Goal: Transaction & Acquisition: Purchase product/service

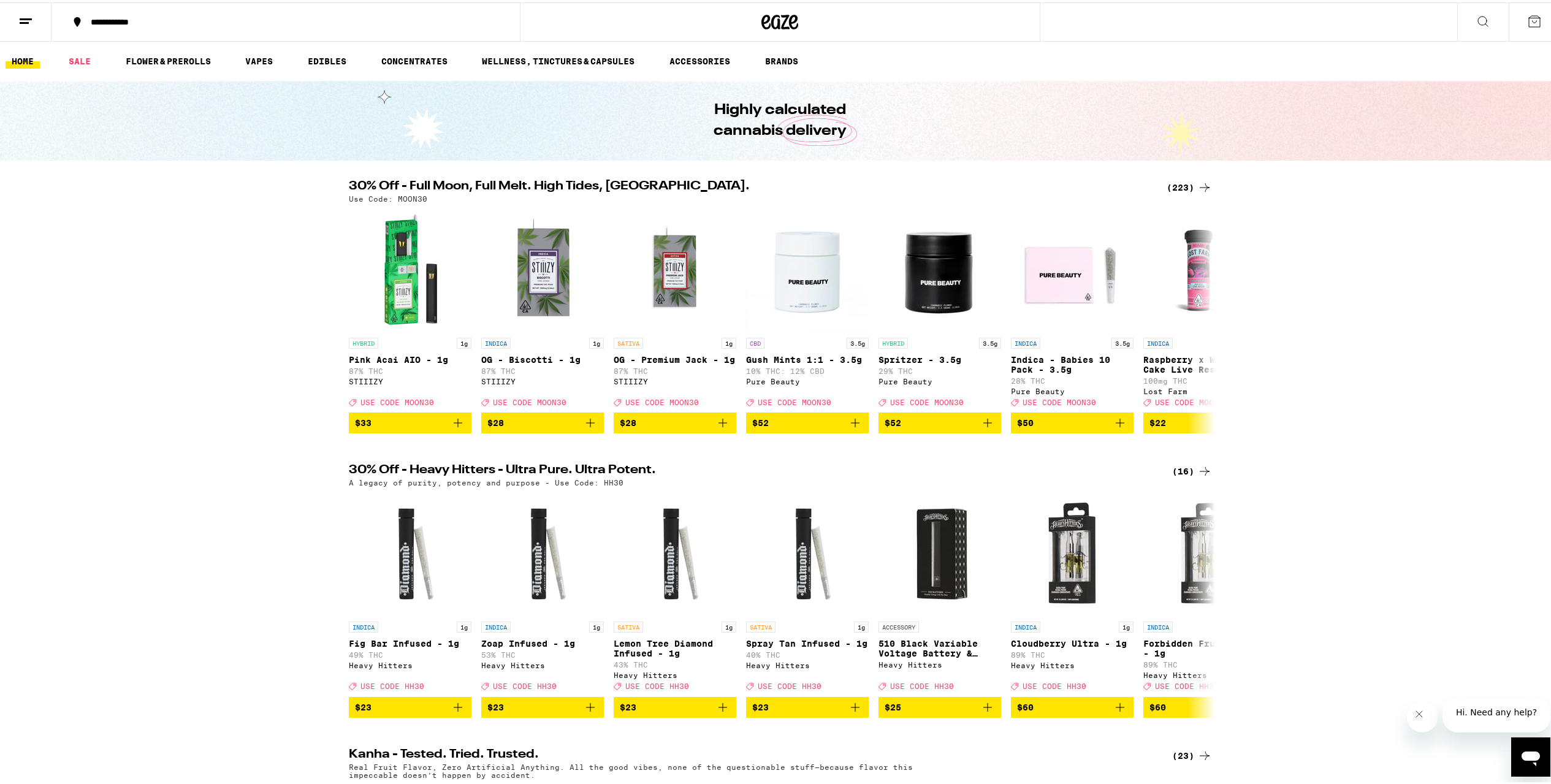
click at [1181, 178] on div "(223)" at bounding box center [1189, 185] width 45 height 15
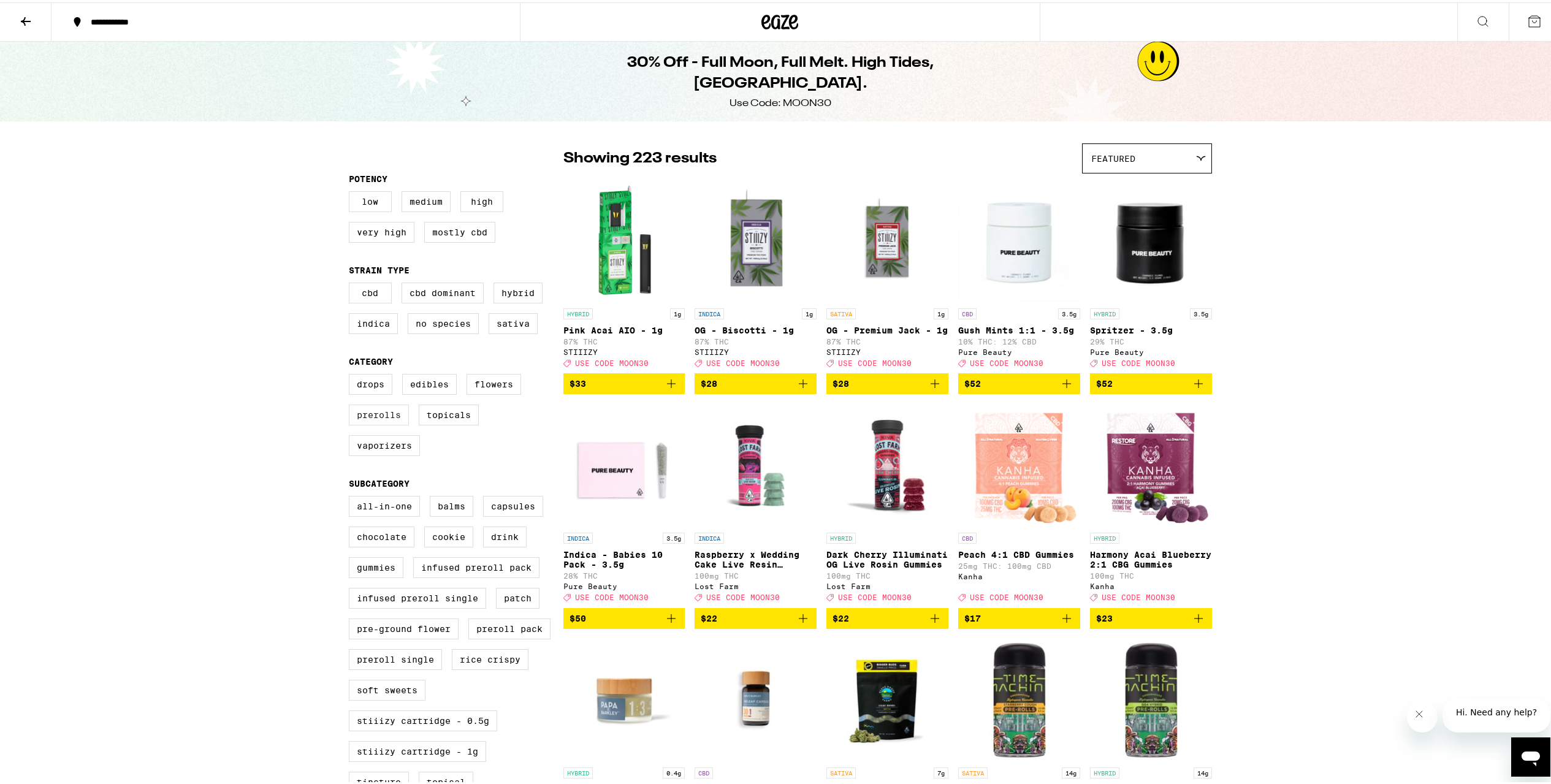
click at [393, 423] on label "Prerolls" at bounding box center [379, 412] width 60 height 21
click at [352, 374] on input "Prerolls" at bounding box center [351, 374] width 1 height 1
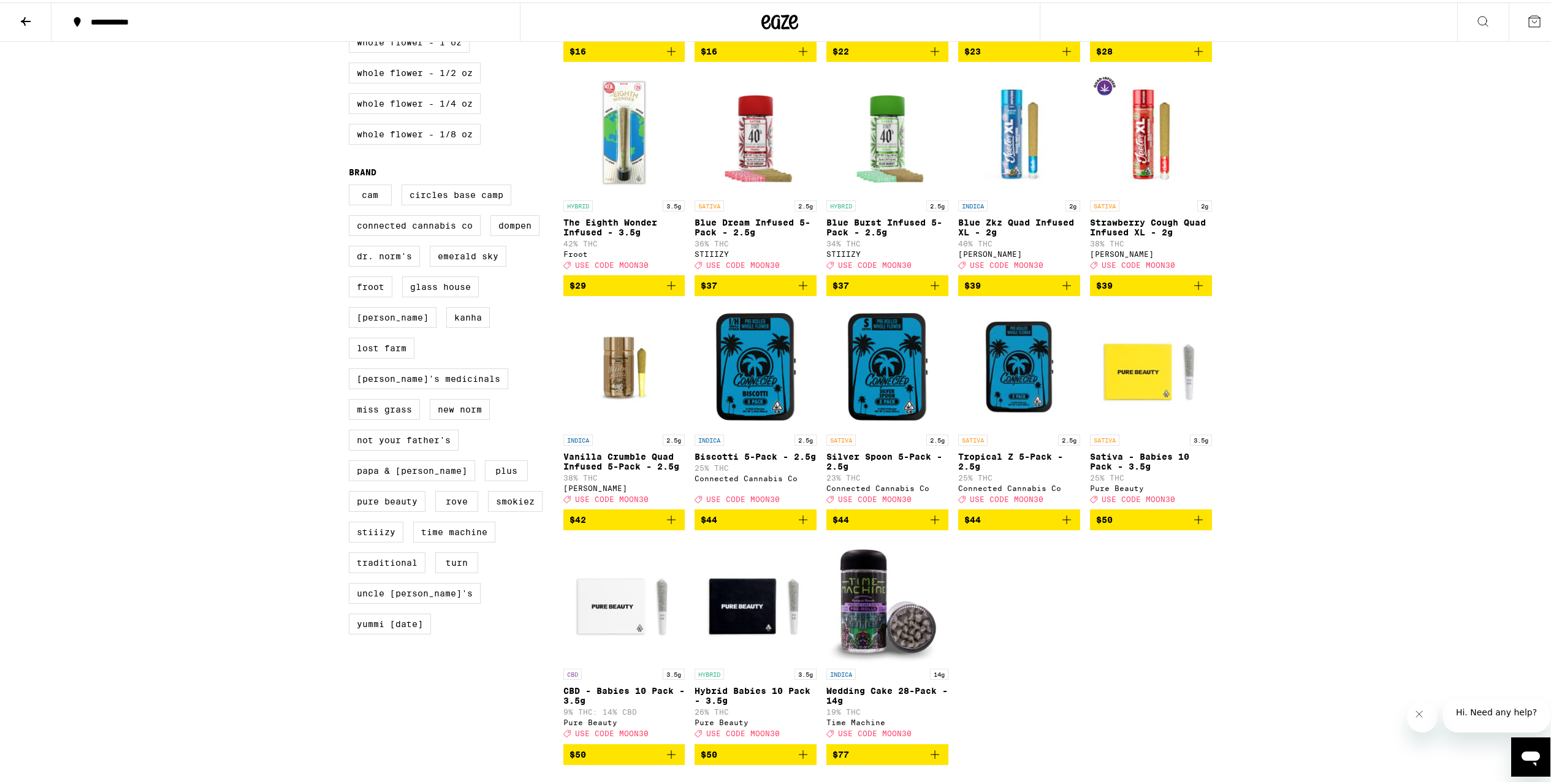
scroll to position [627, 0]
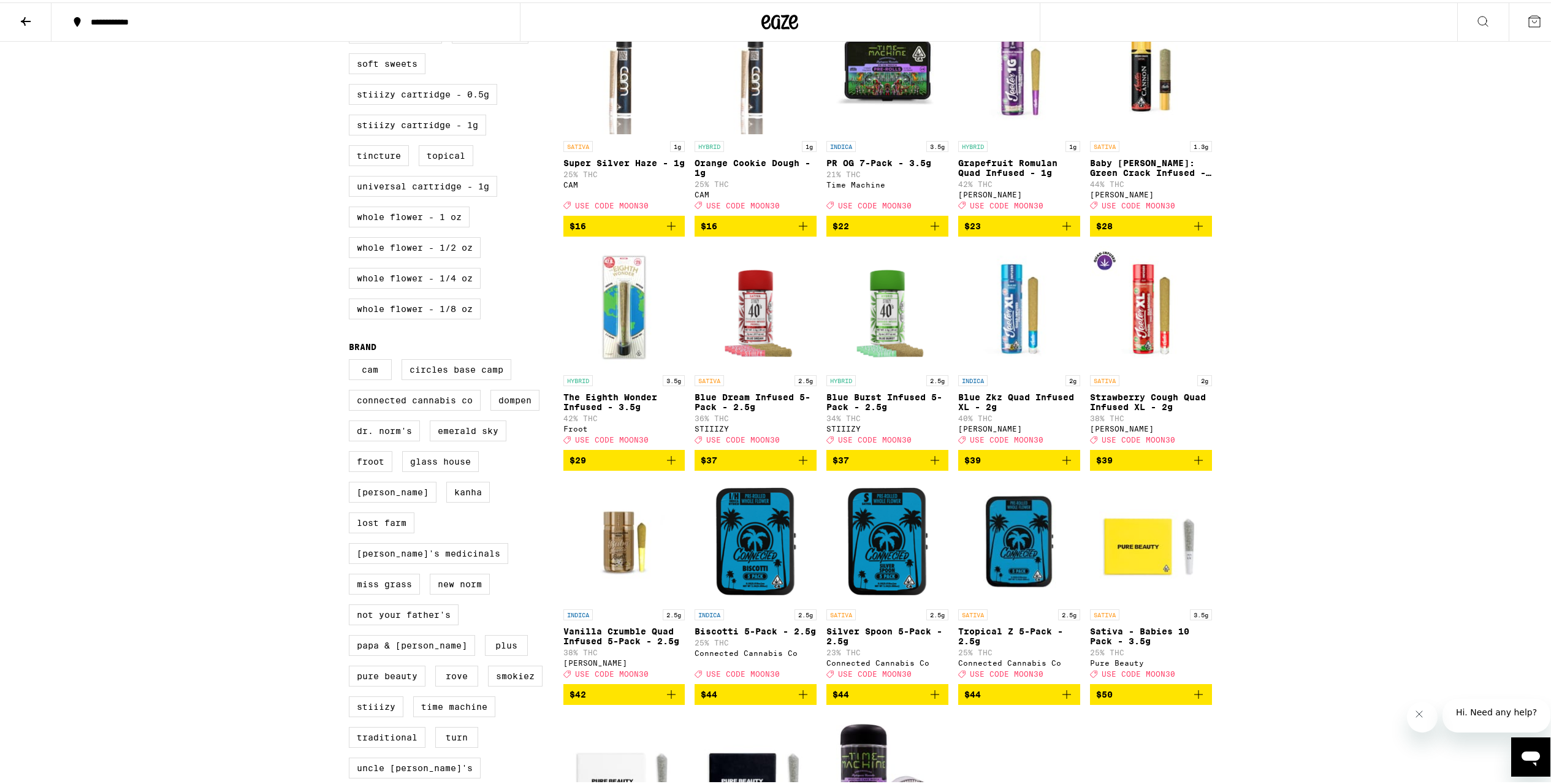
click at [1128, 465] on span "$39" at bounding box center [1151, 458] width 109 height 15
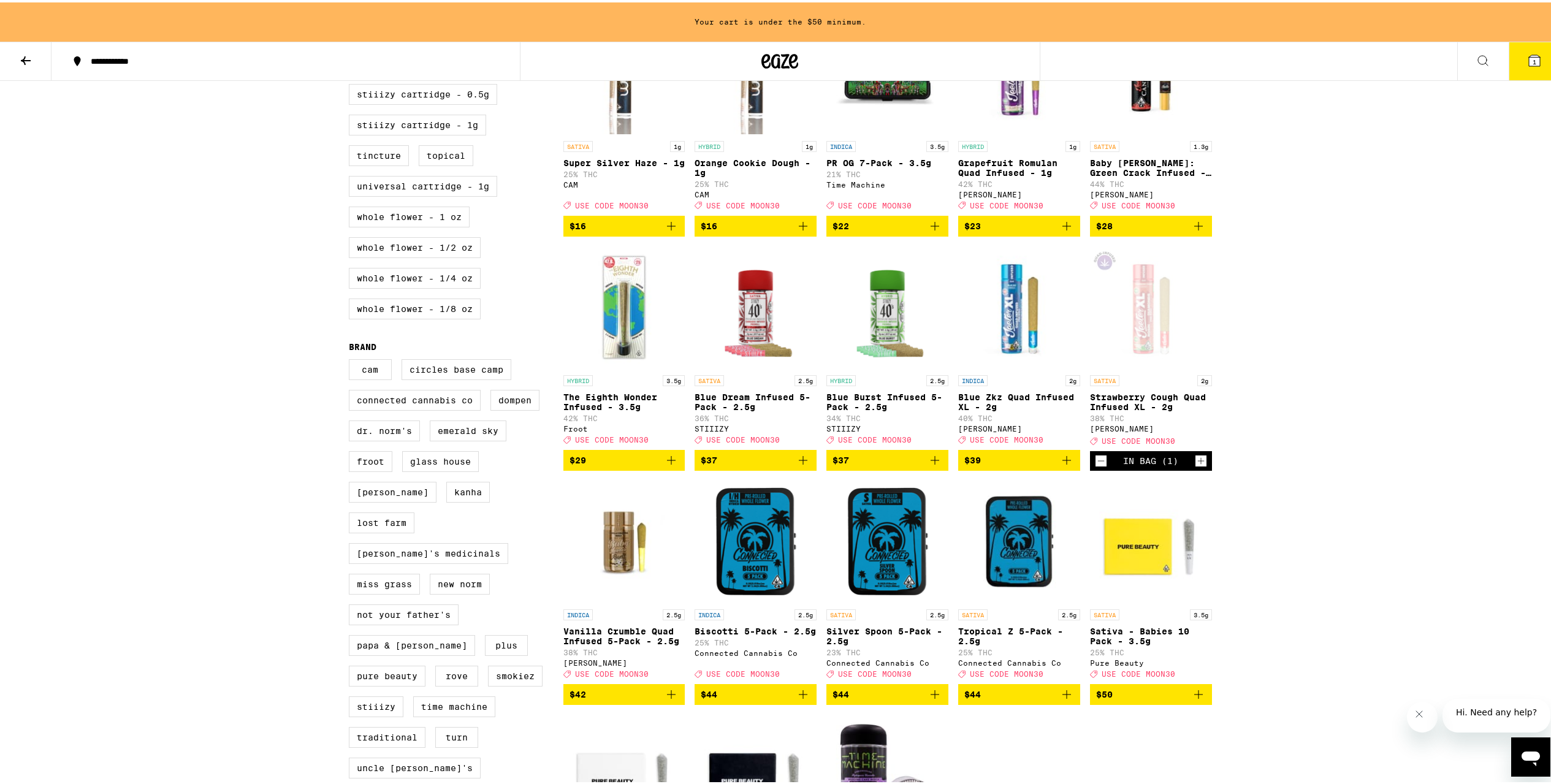
click at [1034, 465] on span "$39" at bounding box center [1019, 458] width 109 height 15
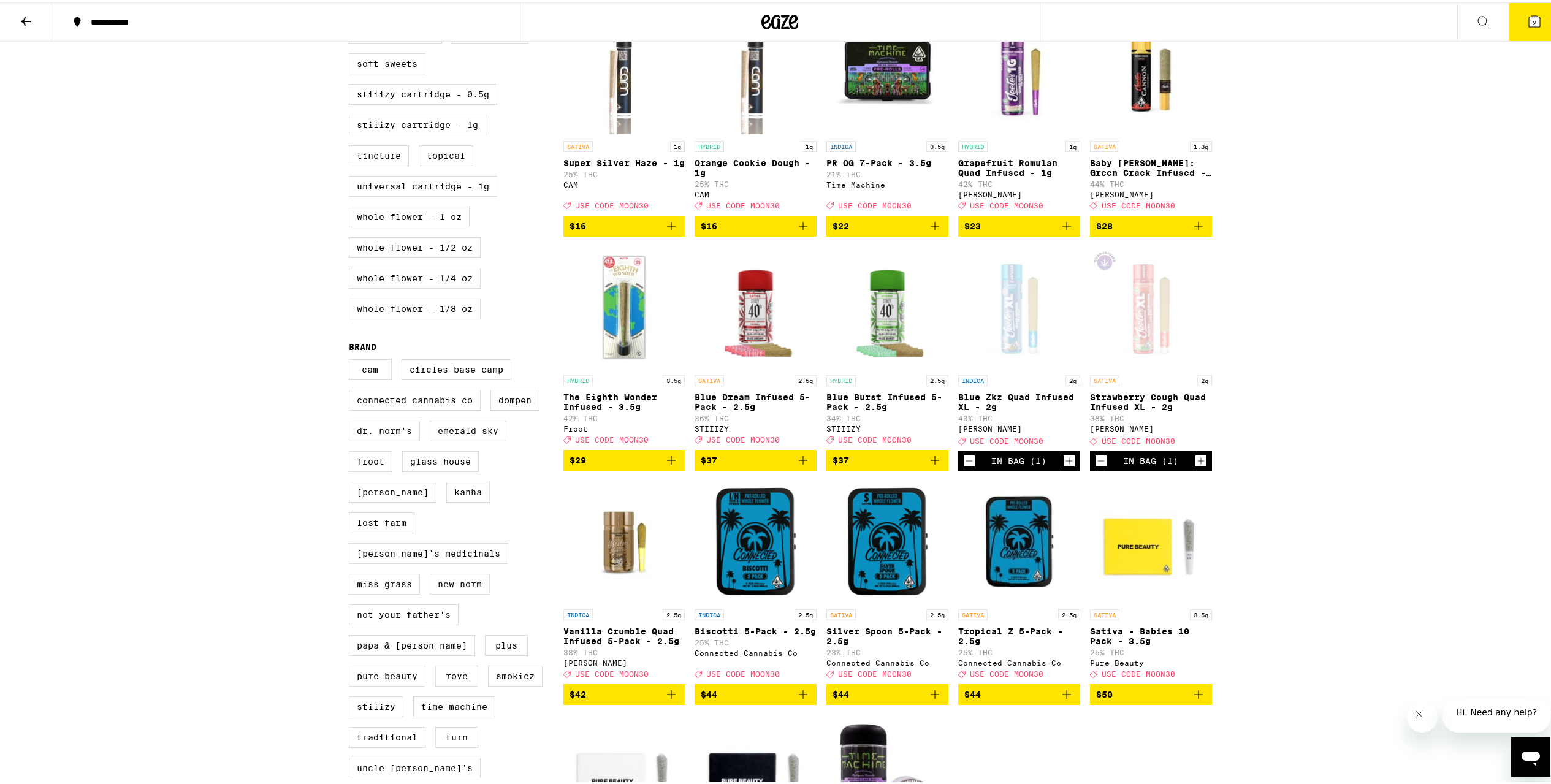
click at [896, 468] on button "$37" at bounding box center [888, 458] width 122 height 21
click at [780, 447] on link "SATIVA 2.5g Blue Dream Infused 5-Pack - 2.5g 36% THC STIIIZY Deal Created with …" at bounding box center [756, 346] width 122 height 204
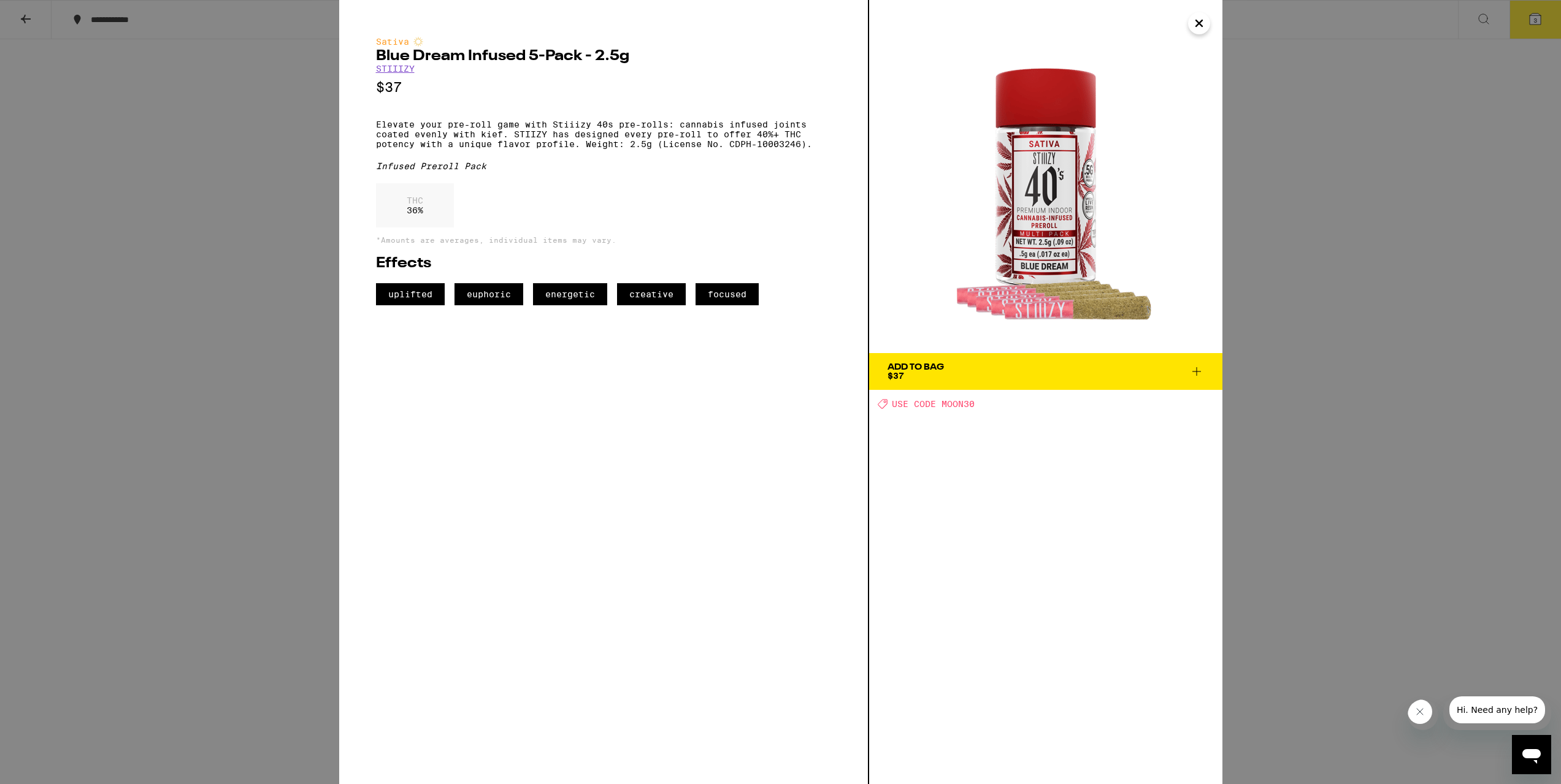
click at [1199, 32] on icon "Close" at bounding box center [1199, 23] width 15 height 18
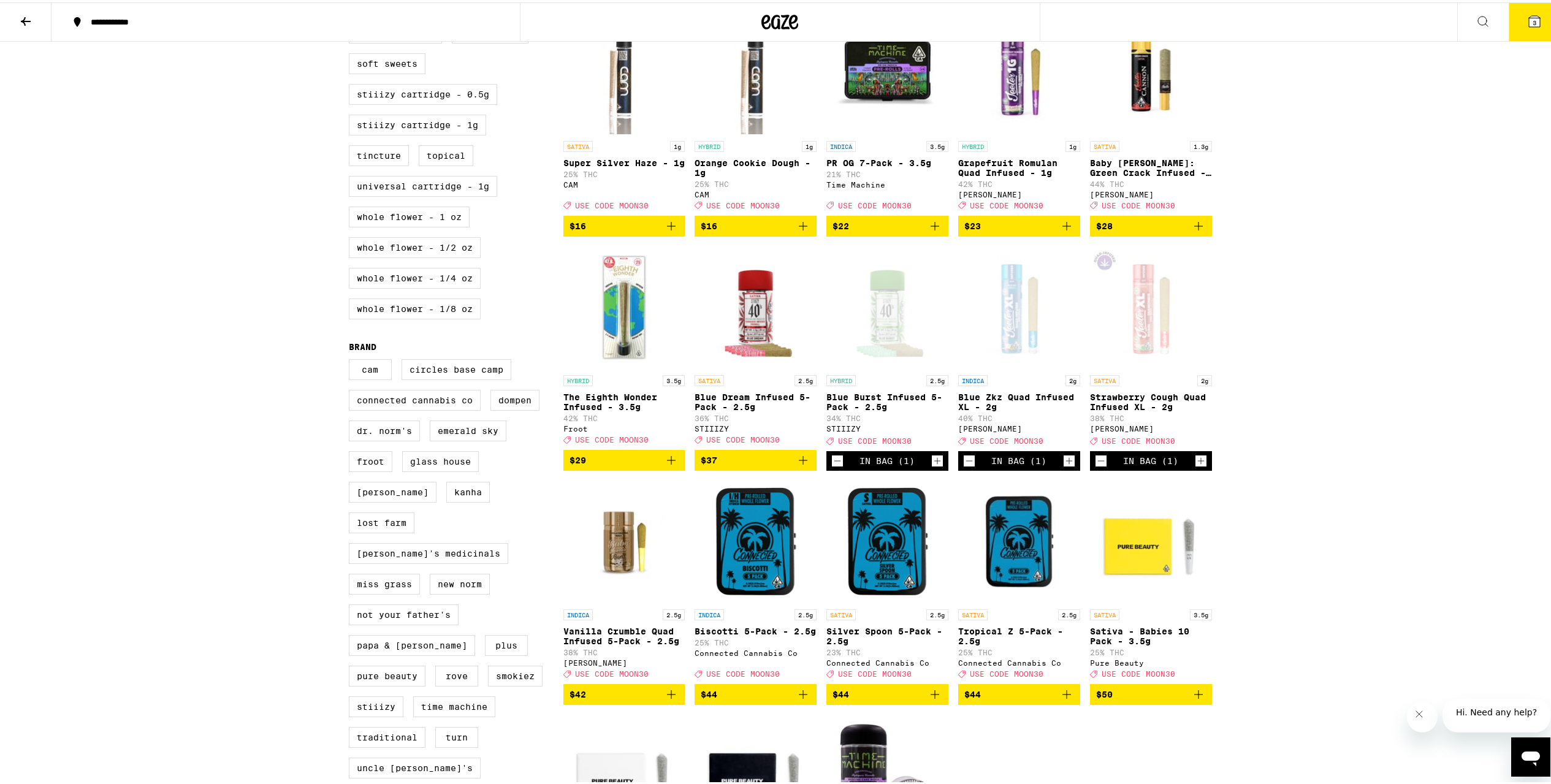
click at [765, 465] on span "$37" at bounding box center [755, 458] width 109 height 15
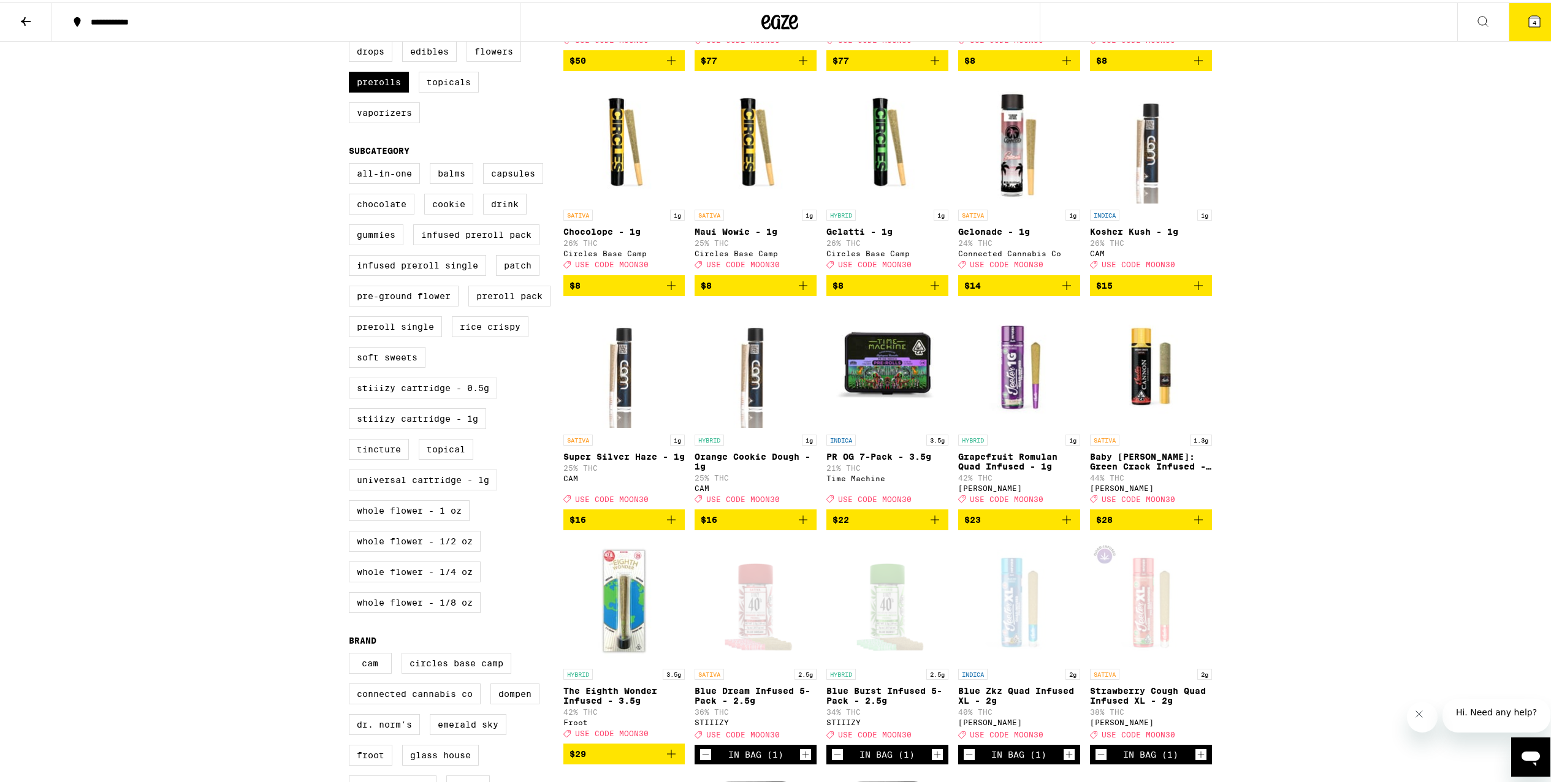
scroll to position [326, 0]
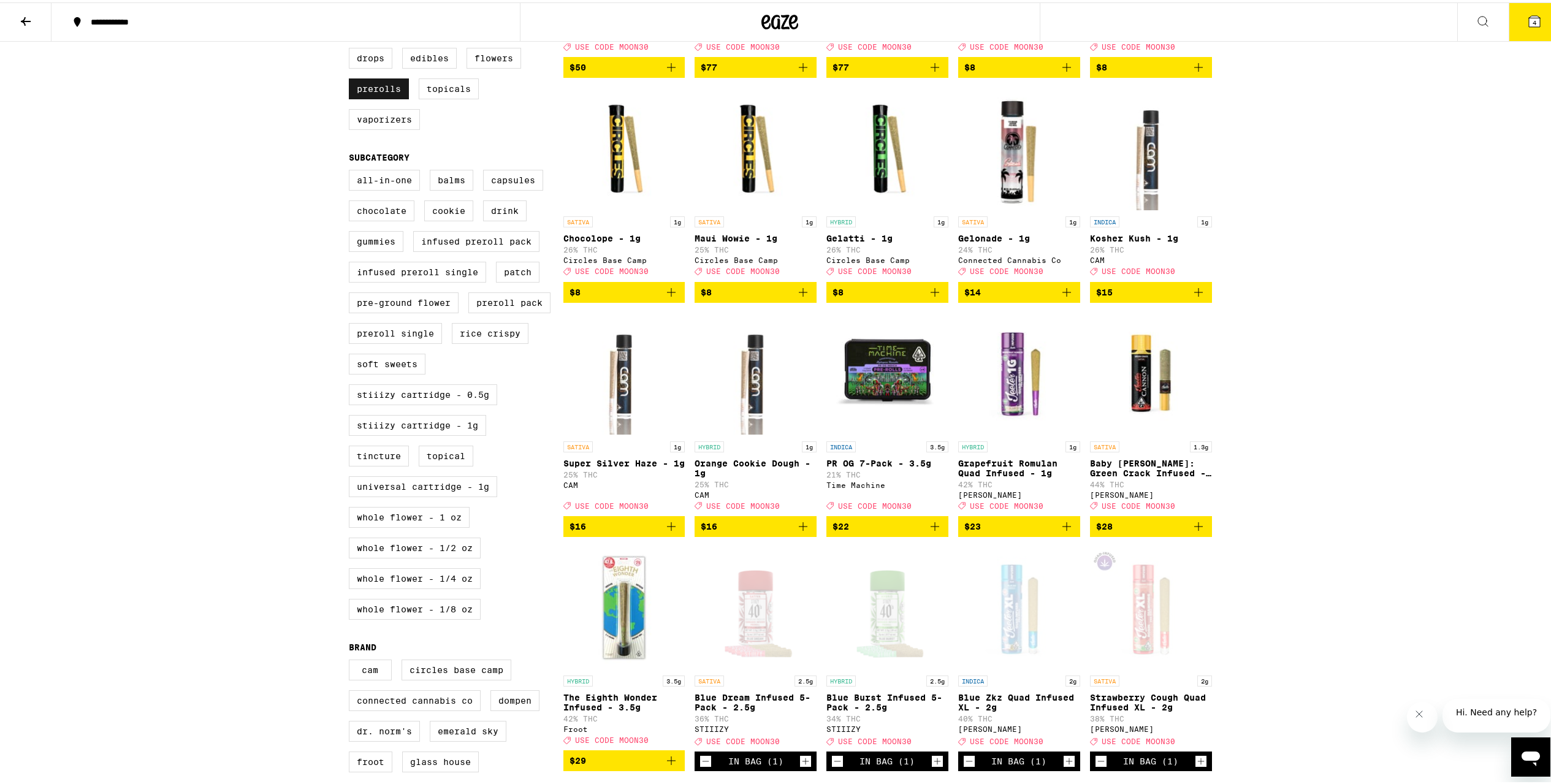
click at [384, 93] on label "Prerolls" at bounding box center [379, 86] width 60 height 21
click at [352, 48] on input "Prerolls" at bounding box center [351, 47] width 1 height 1
checkbox input "false"
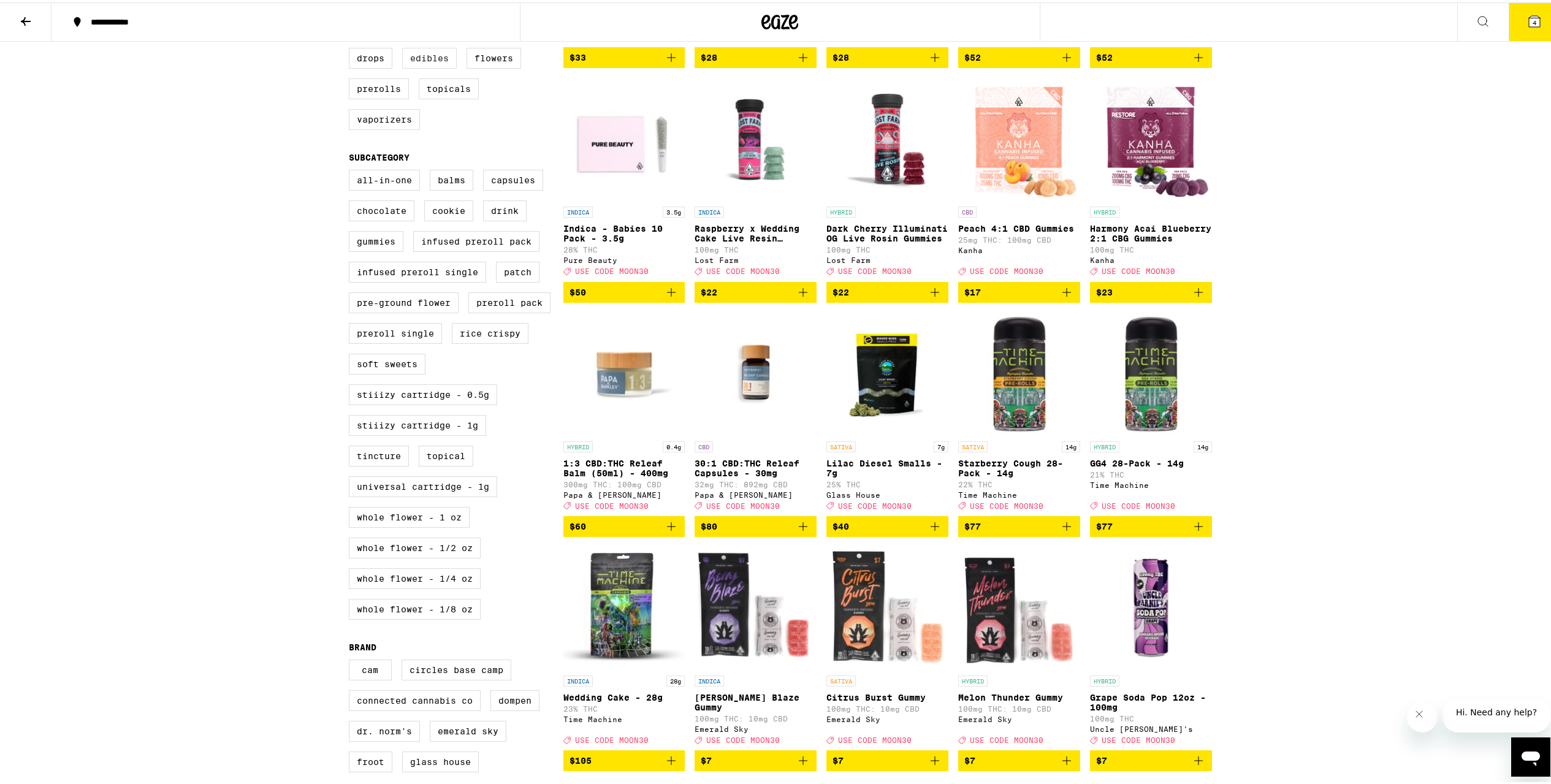
click at [431, 66] on label "Edibles" at bounding box center [430, 55] width 55 height 21
click at [352, 48] on input "Edibles" at bounding box center [351, 47] width 1 height 1
checkbox input "true"
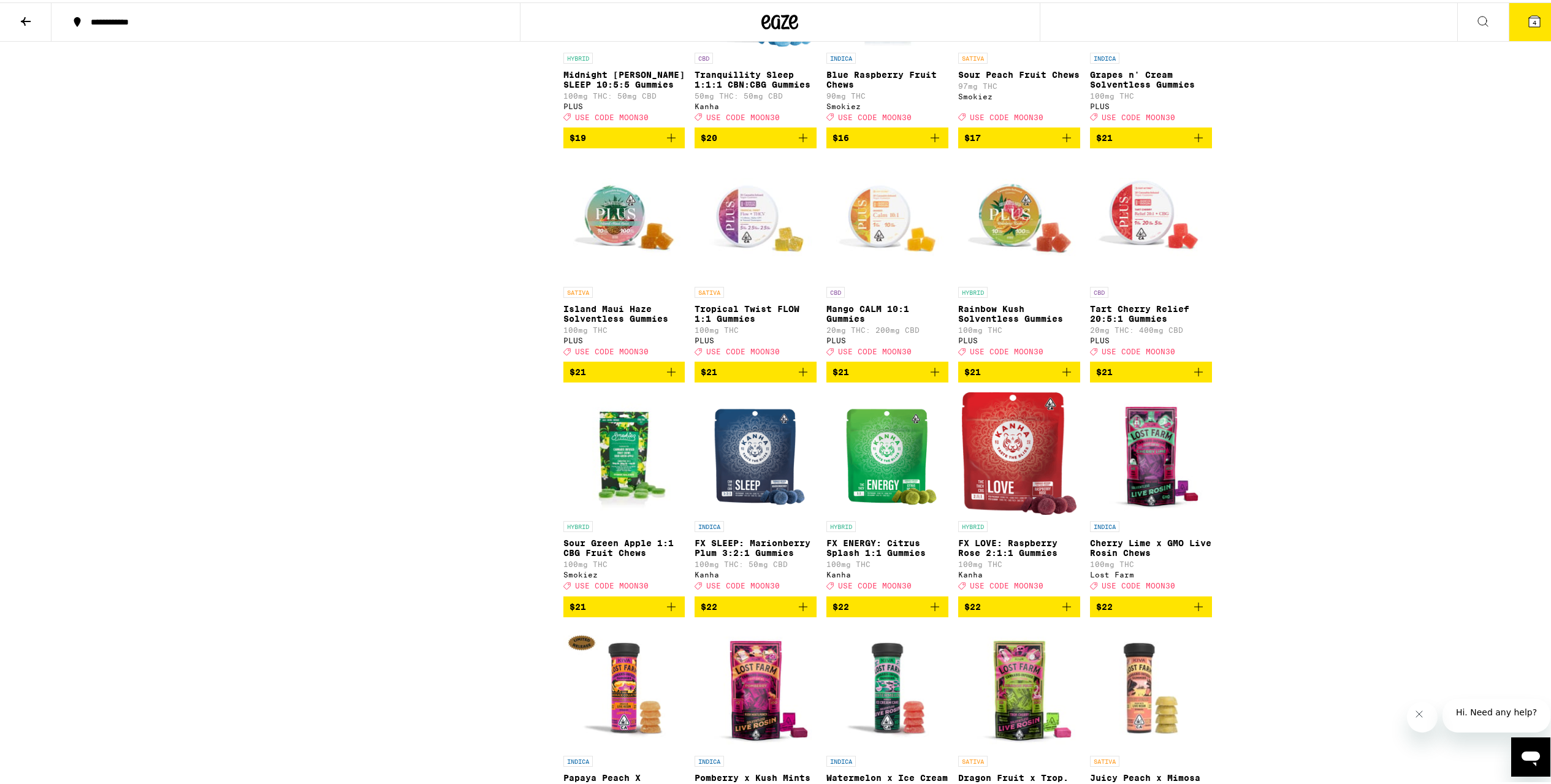
scroll to position [3539, 0]
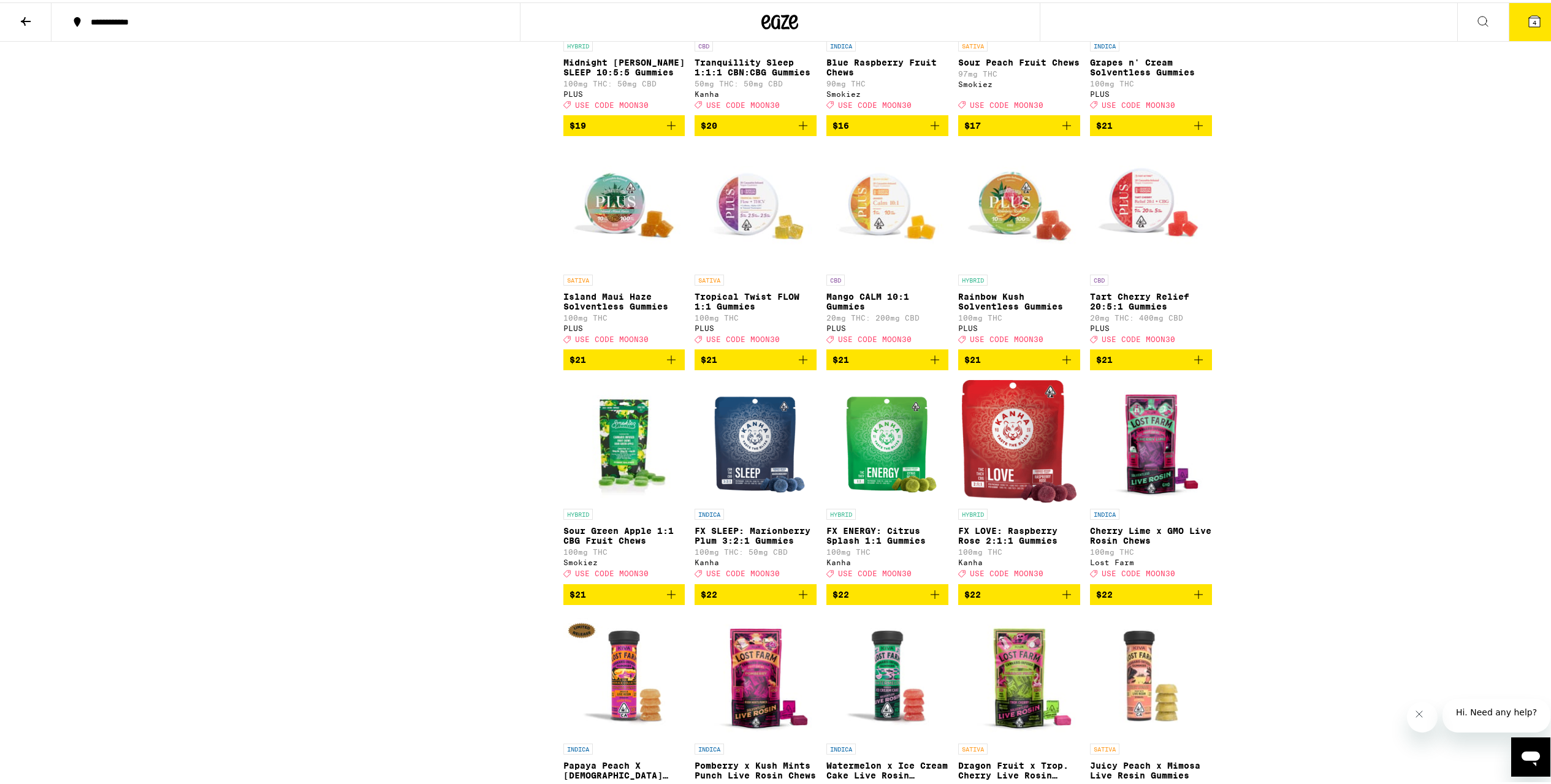
click at [796, 599] on icon "Add to bag" at bounding box center [803, 592] width 15 height 15
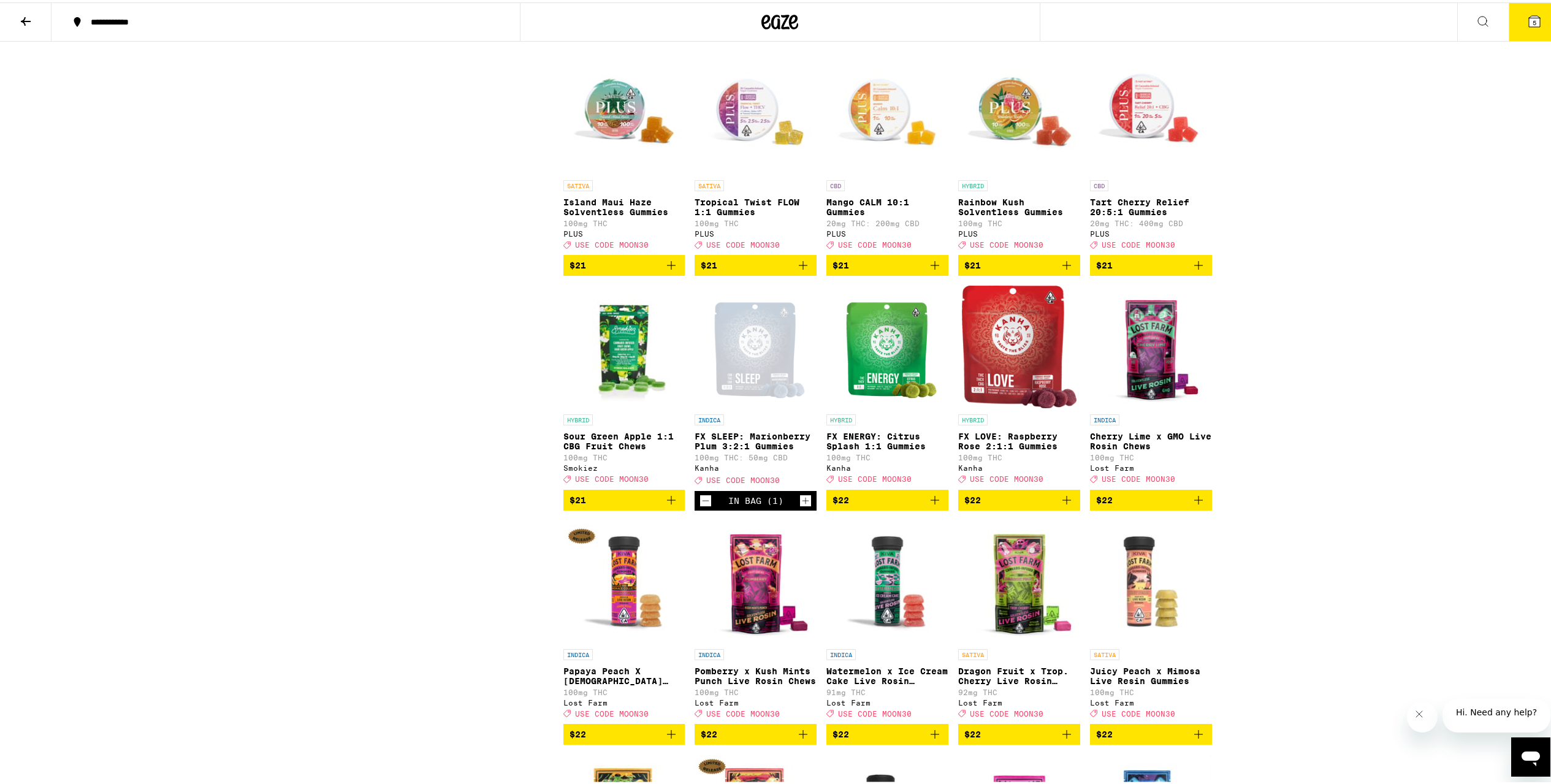
scroll to position [3648, 0]
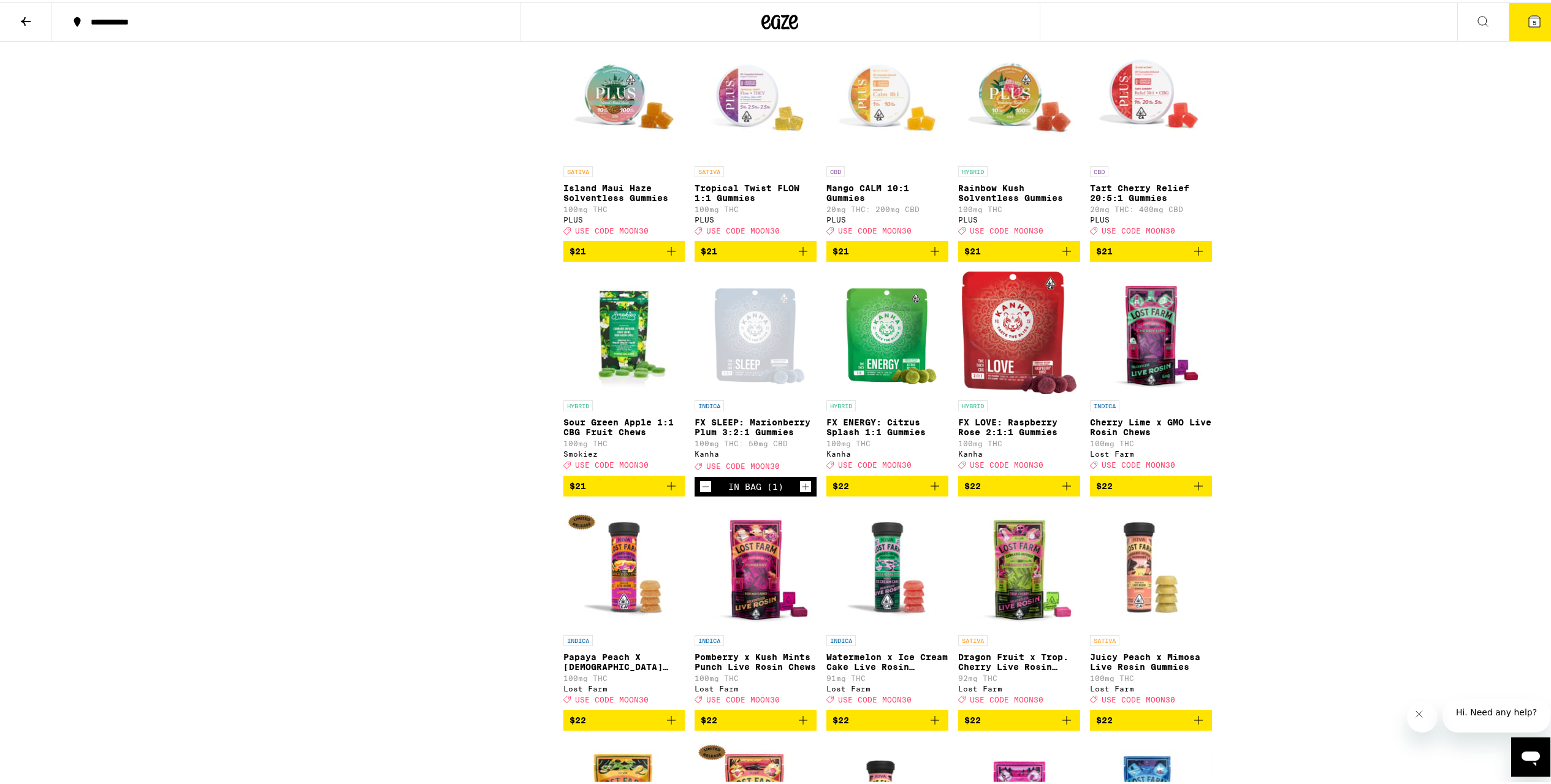
click at [1146, 494] on button "$22" at bounding box center [1151, 484] width 122 height 21
click at [614, 491] on span "$21" at bounding box center [624, 484] width 109 height 15
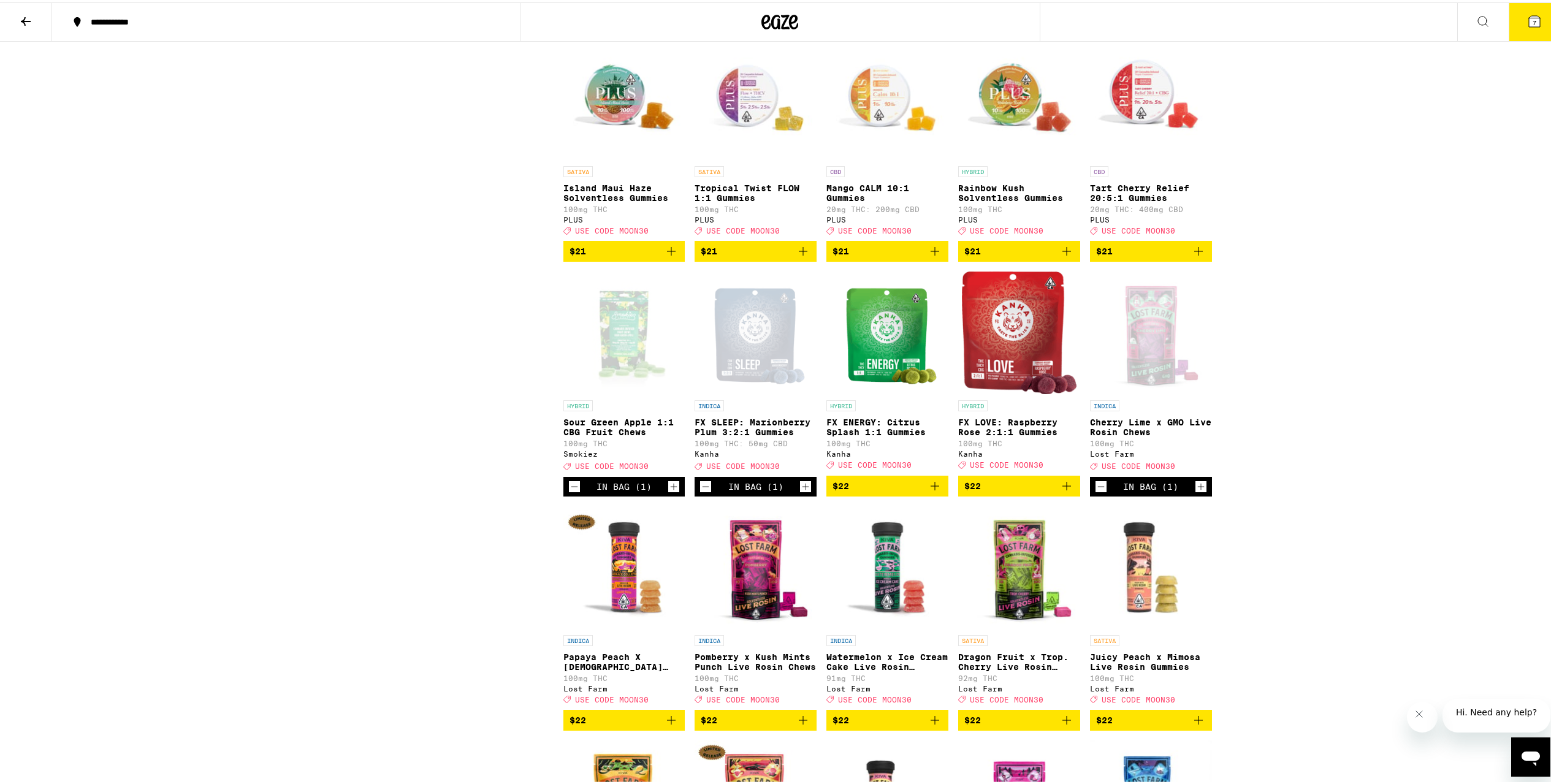
click at [569, 492] on icon "Decrement" at bounding box center [574, 484] width 11 height 15
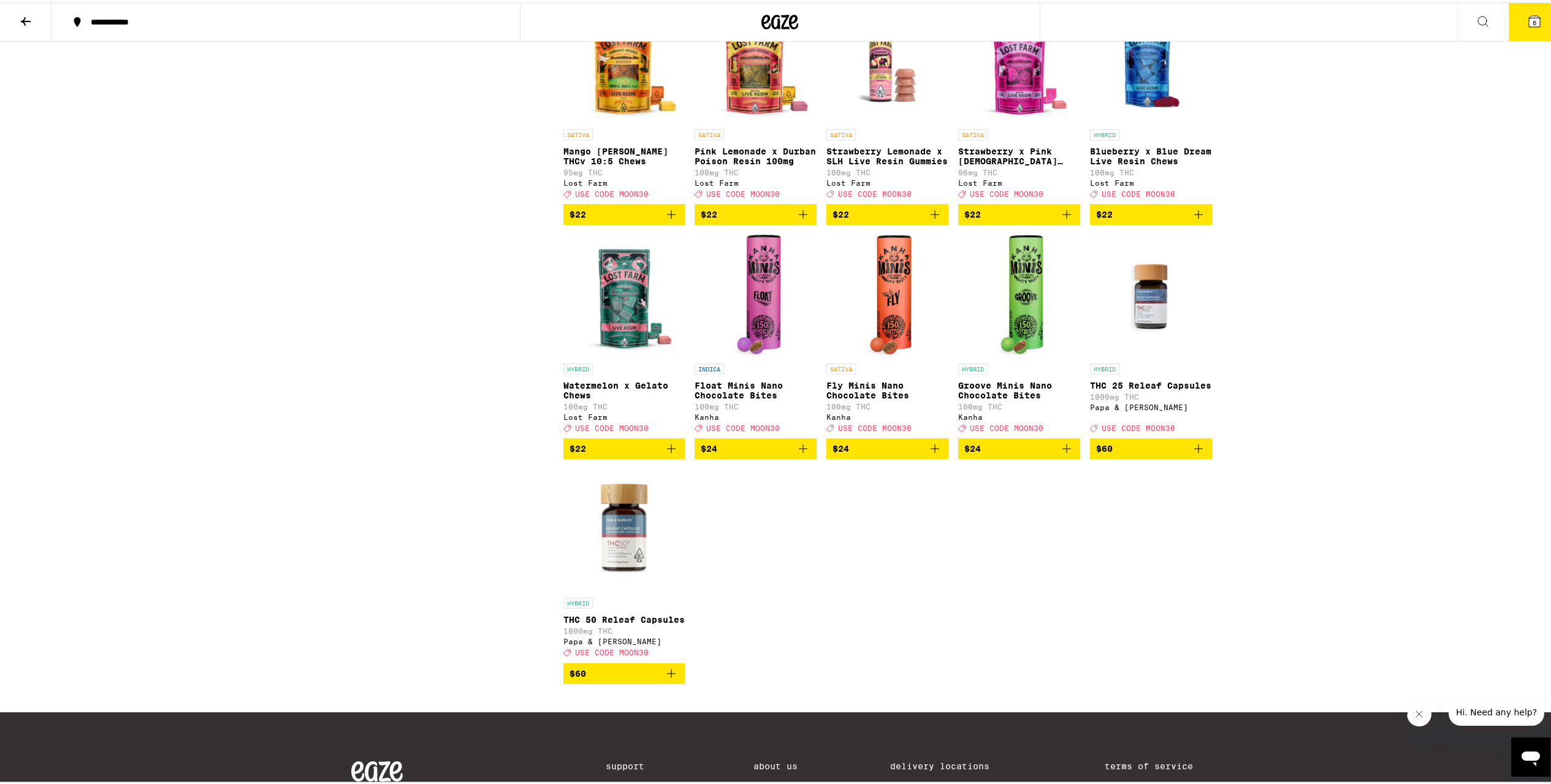
scroll to position [4400, 0]
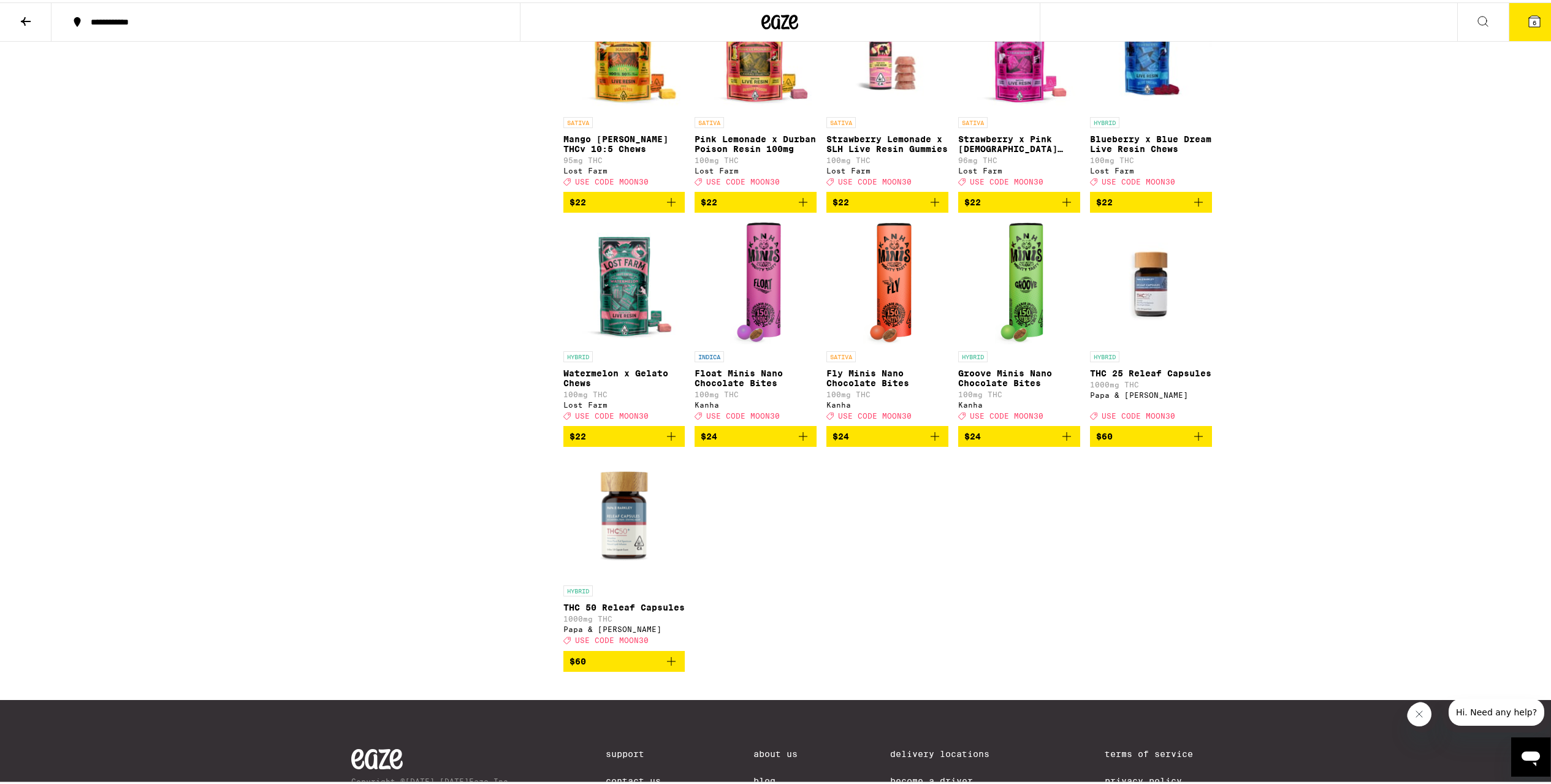
click at [742, 442] on span "$24" at bounding box center [755, 434] width 109 height 15
click at [866, 442] on span "$24" at bounding box center [887, 434] width 109 height 15
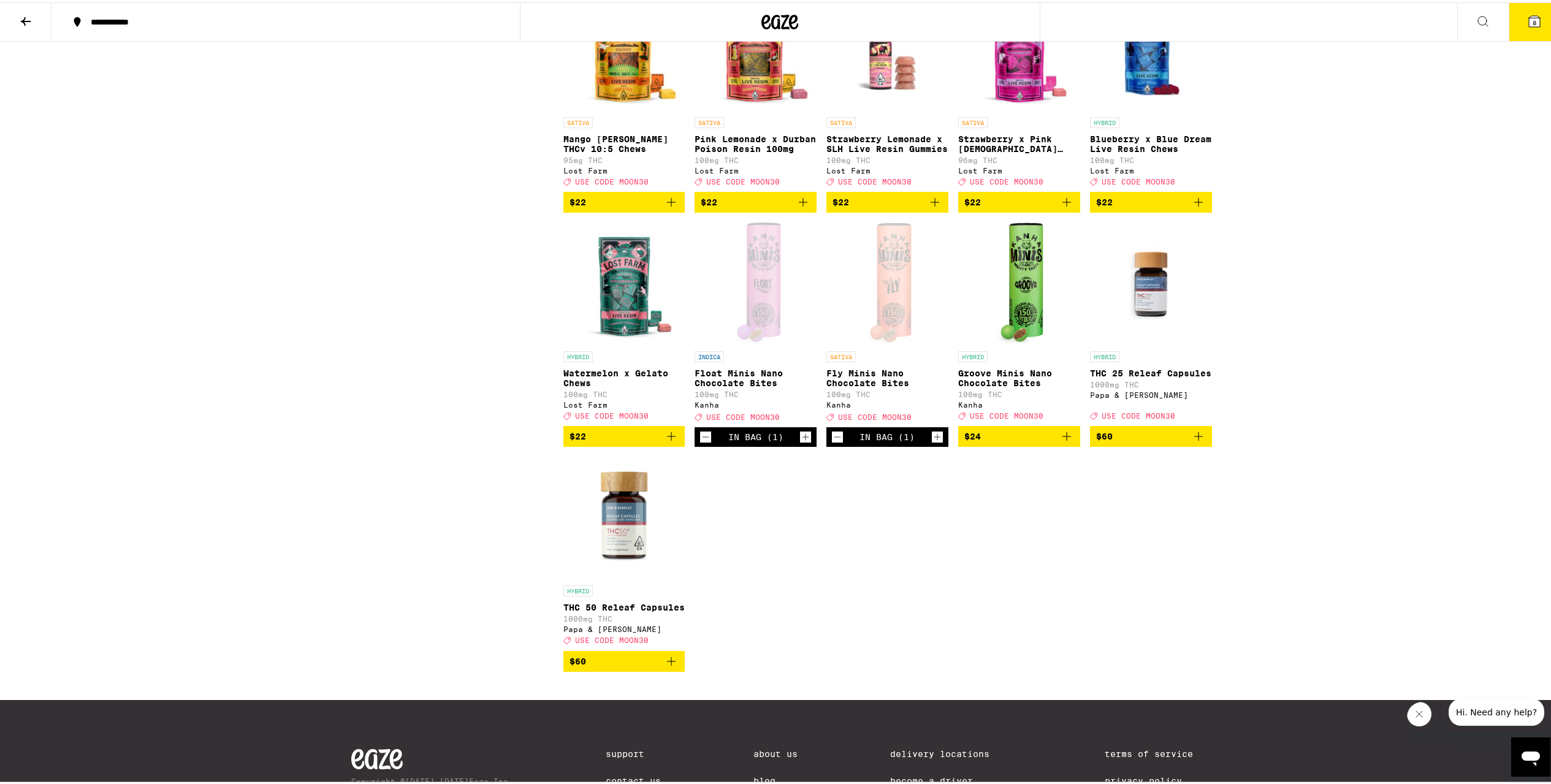
click at [1020, 442] on span "$24" at bounding box center [1019, 434] width 109 height 15
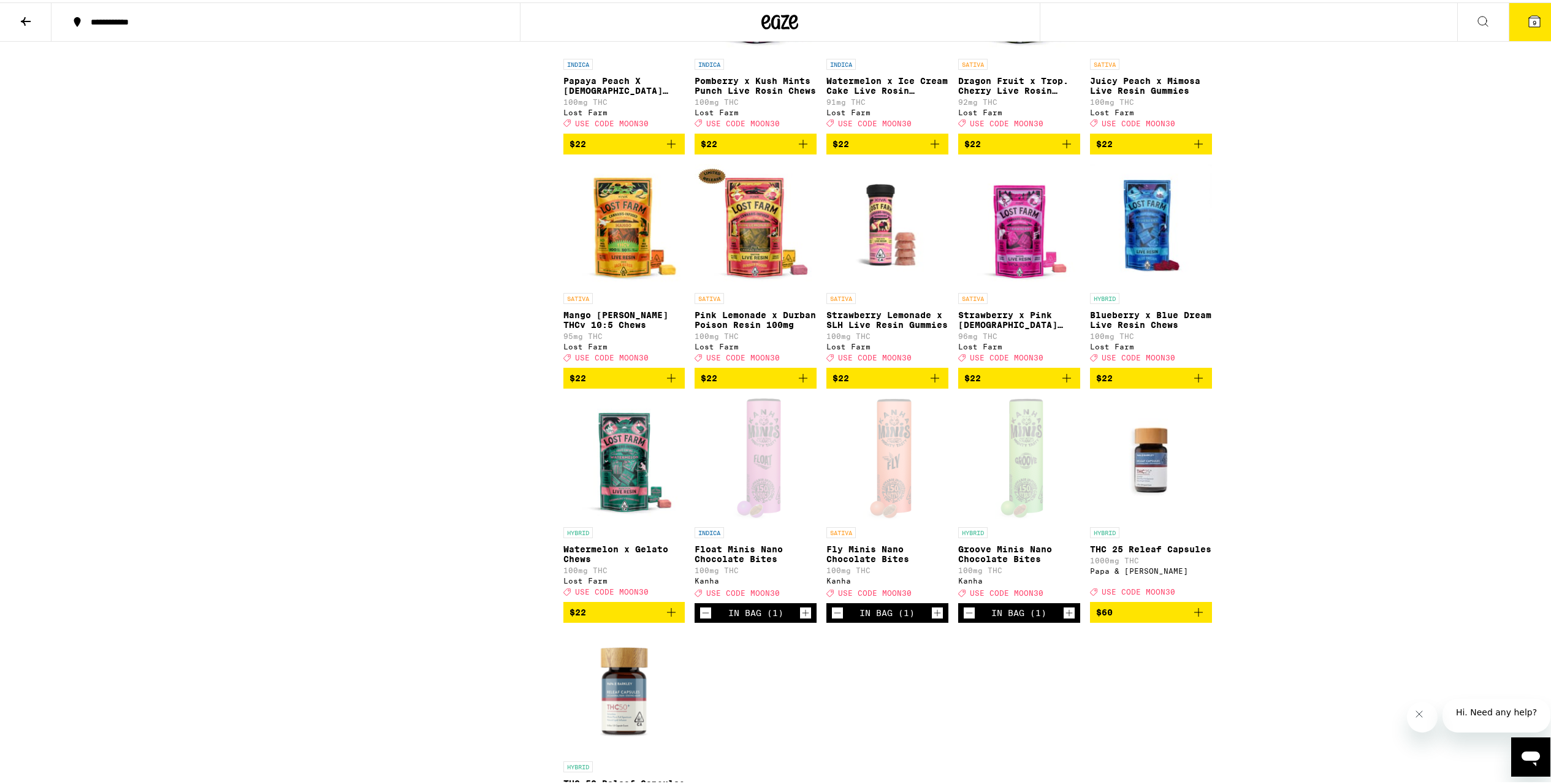
scroll to position [4127, 0]
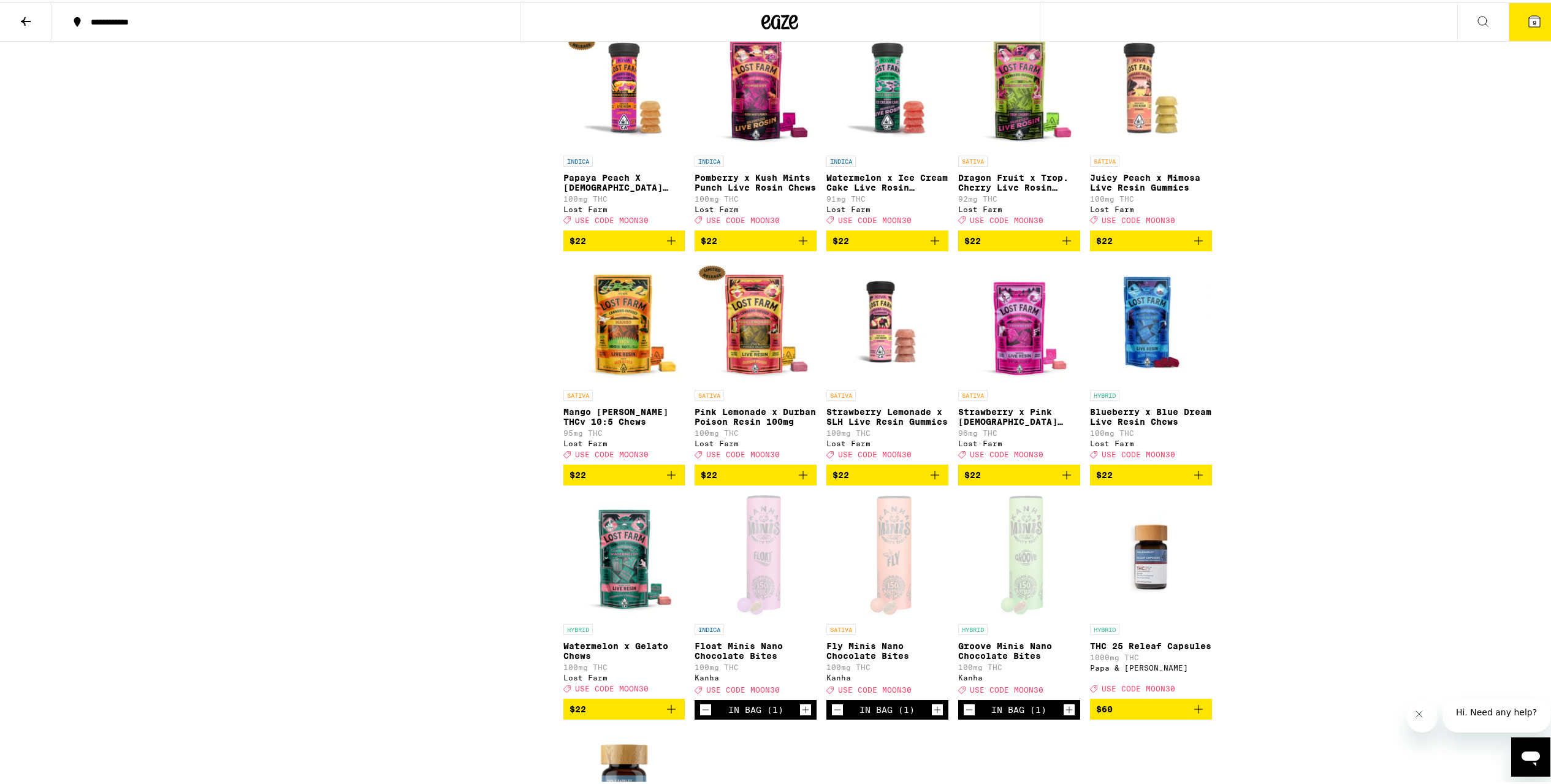
click at [1116, 480] on span "$22" at bounding box center [1151, 472] width 109 height 15
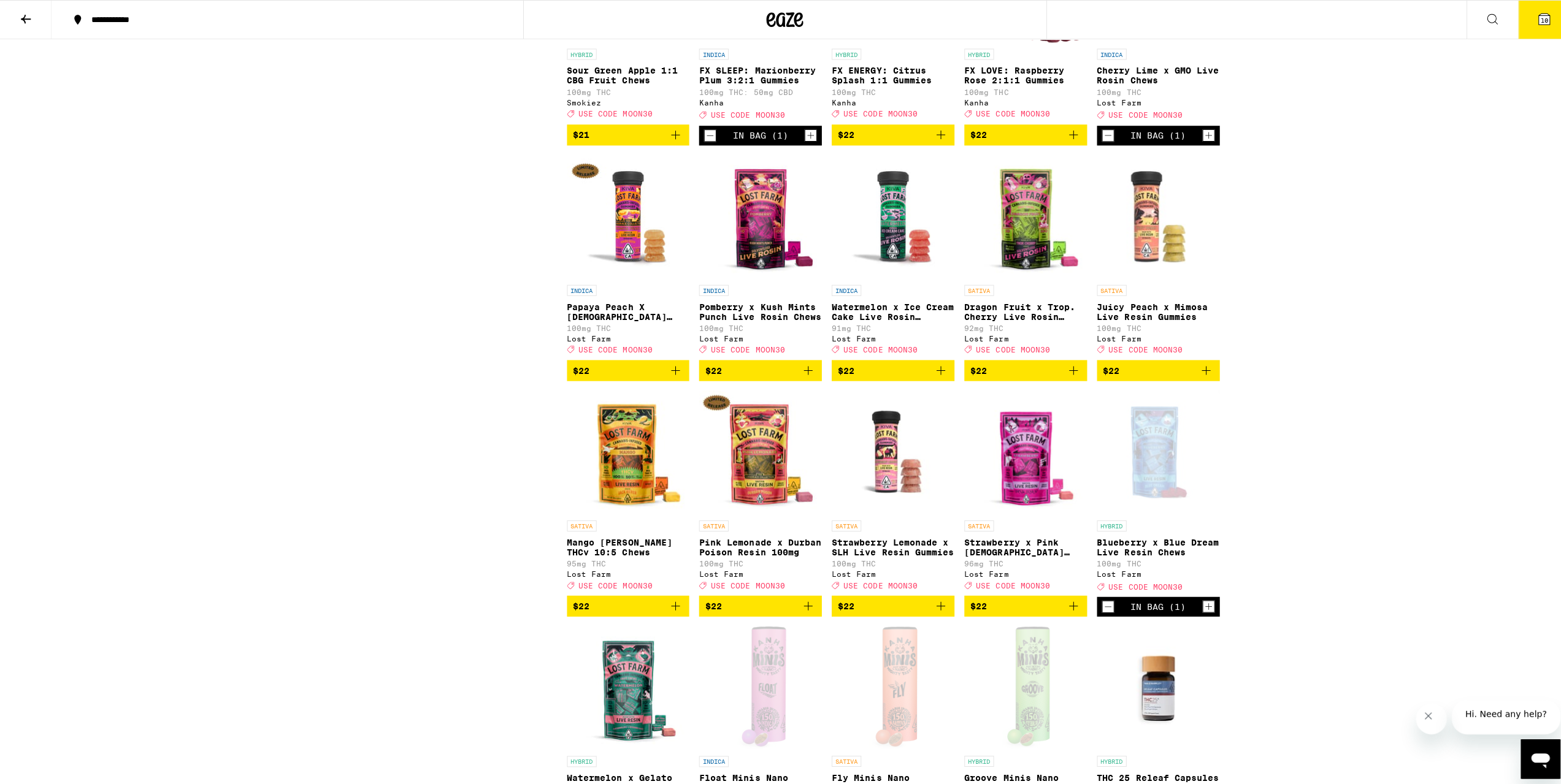
scroll to position [3994, 0]
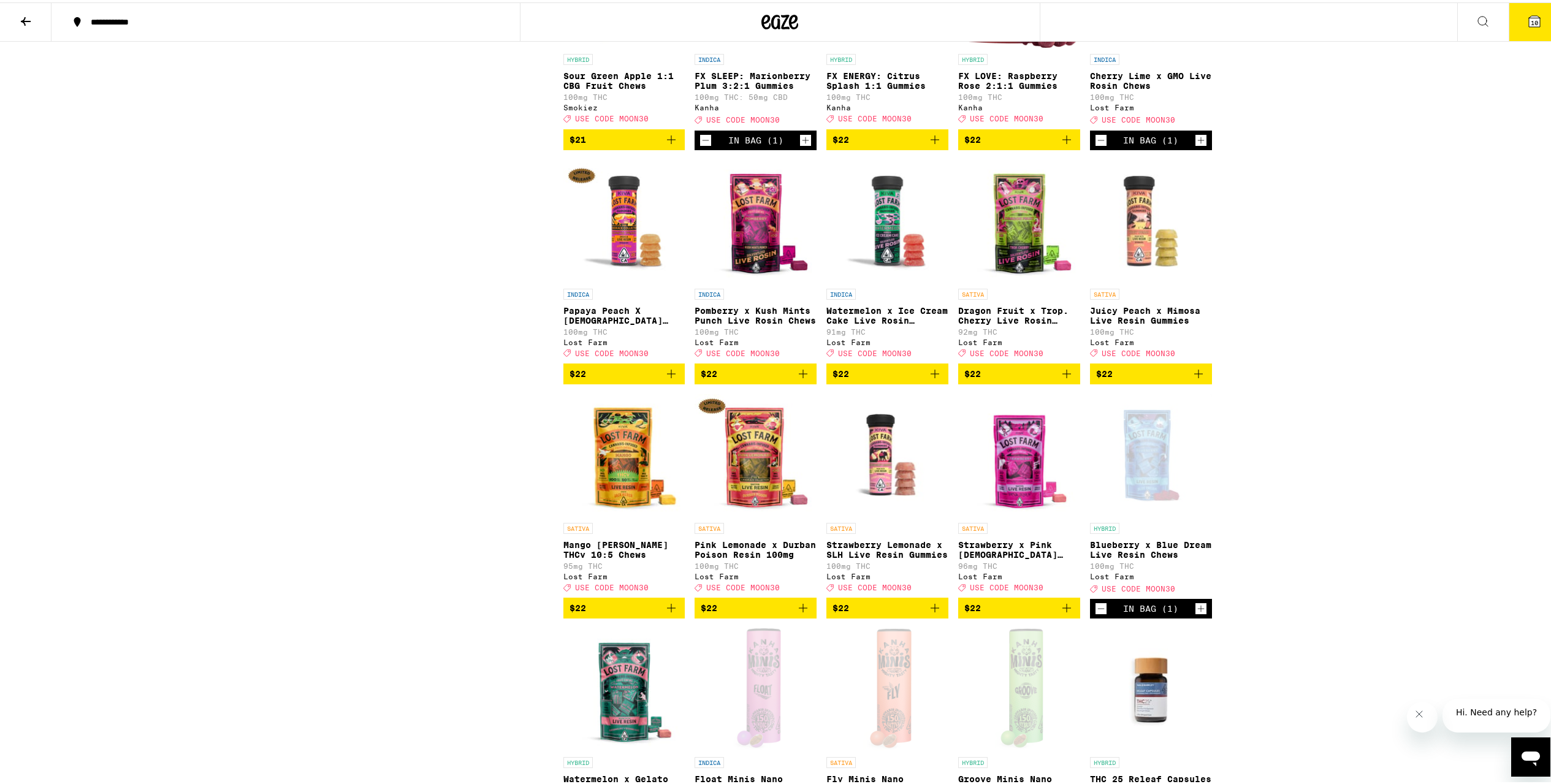
click at [1541, 19] on button "10" at bounding box center [1534, 20] width 52 height 38
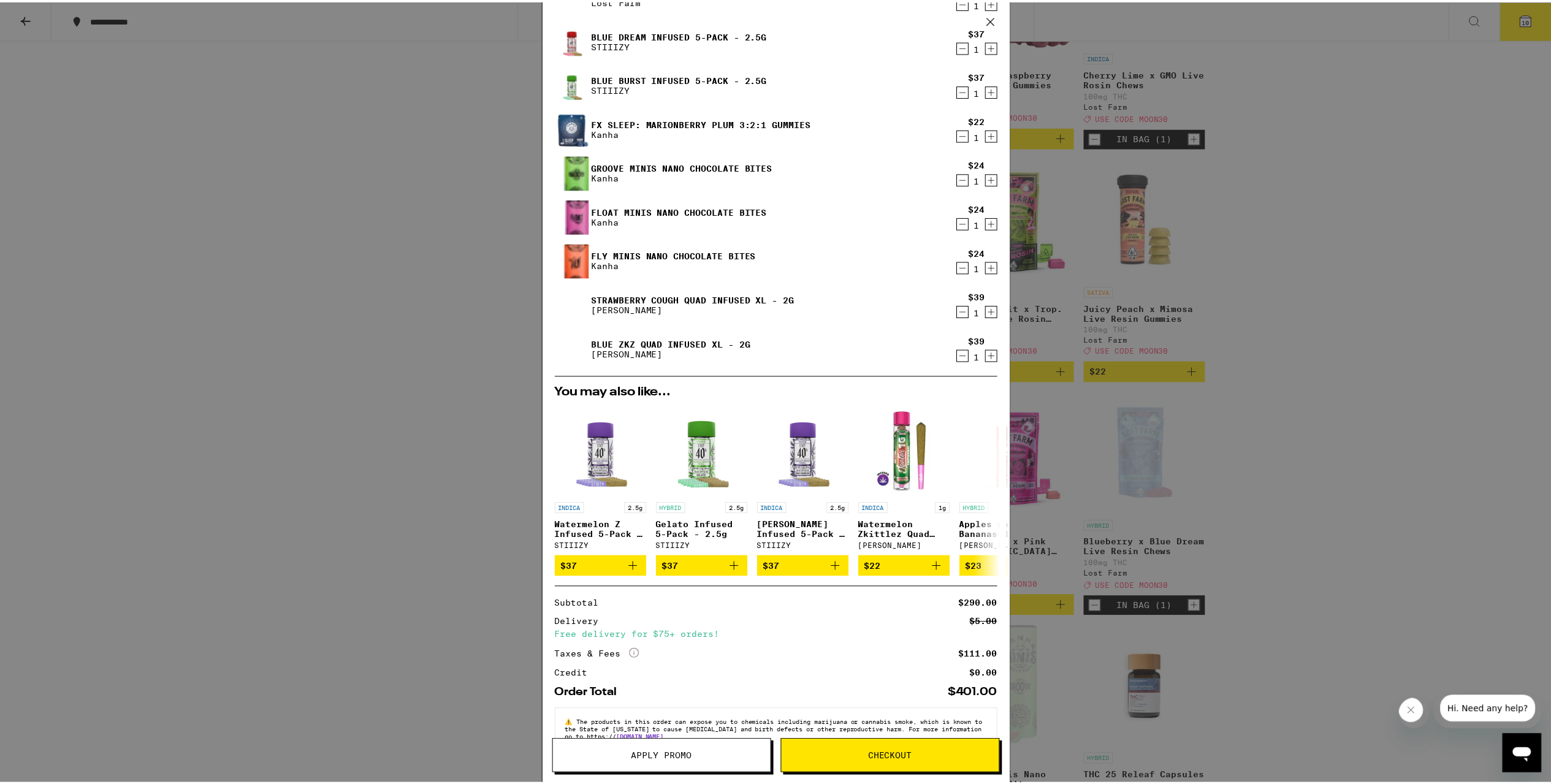
scroll to position [109, 0]
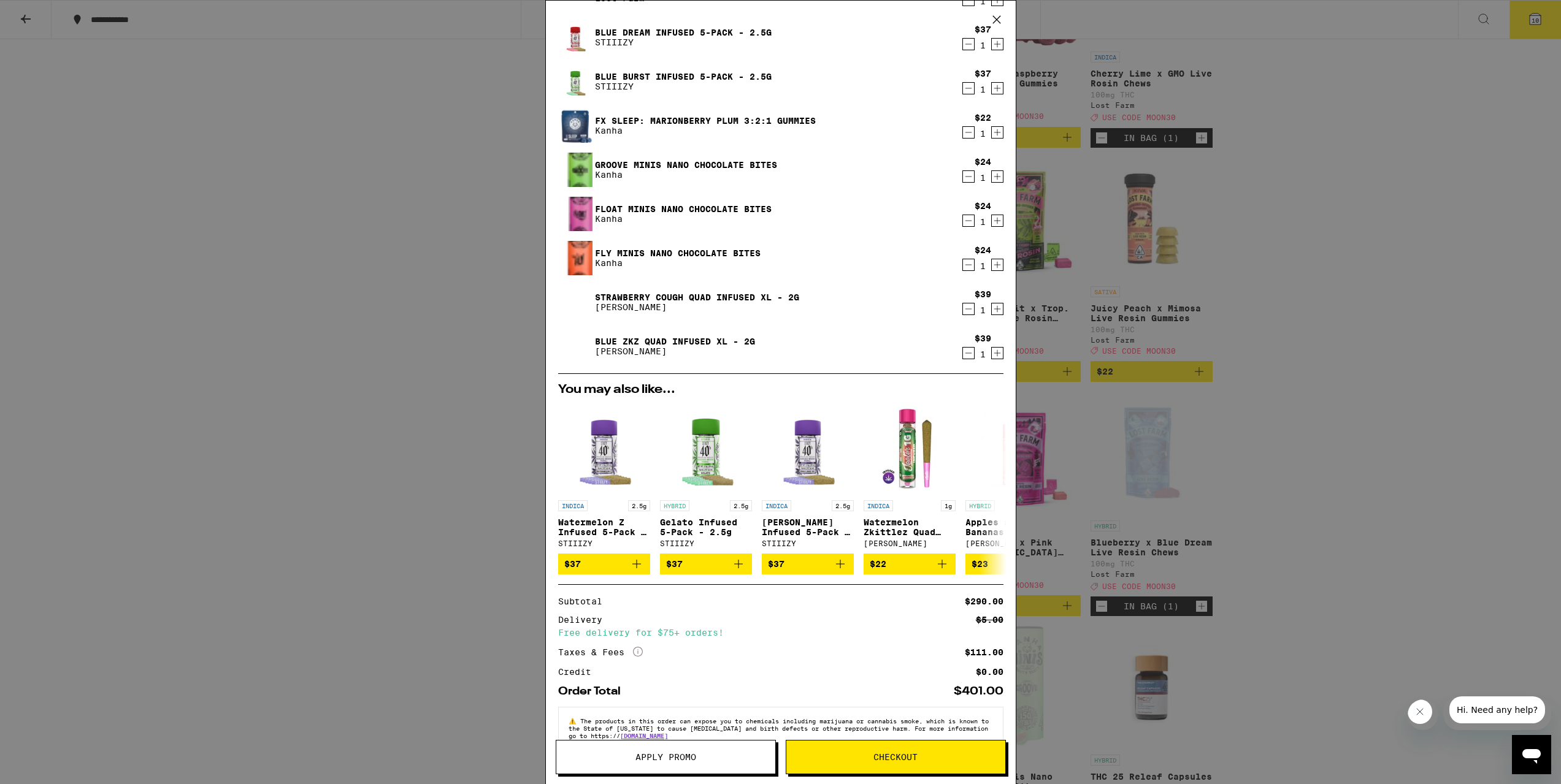
click at [1318, 246] on div "Your Cart Blueberry x Blue Dream Live Resin Chews Lost Farm $22 1 Cherry Lime x…" at bounding box center [780, 392] width 1561 height 784
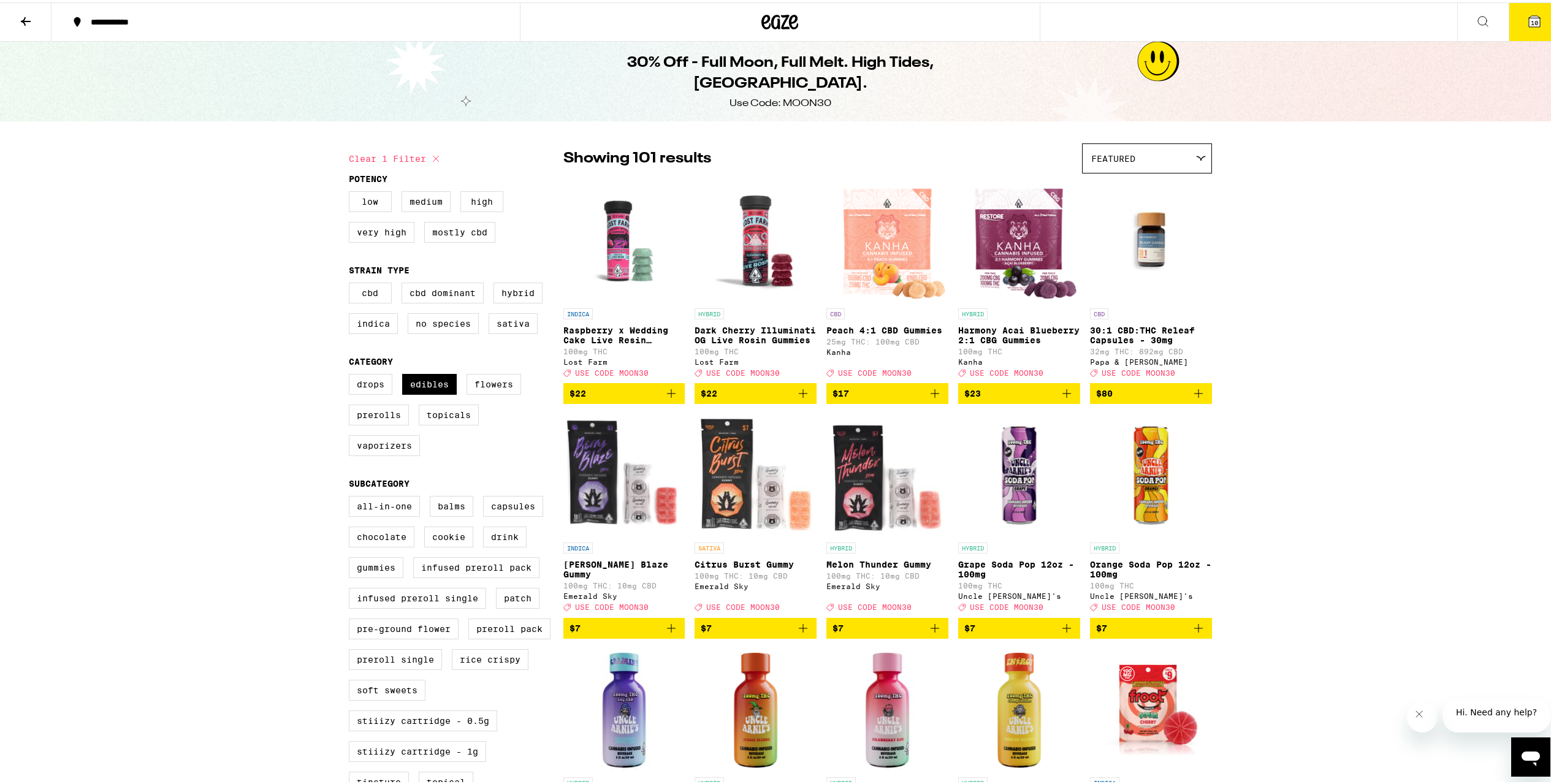
click at [1533, 11] on button "10" at bounding box center [1534, 20] width 52 height 38
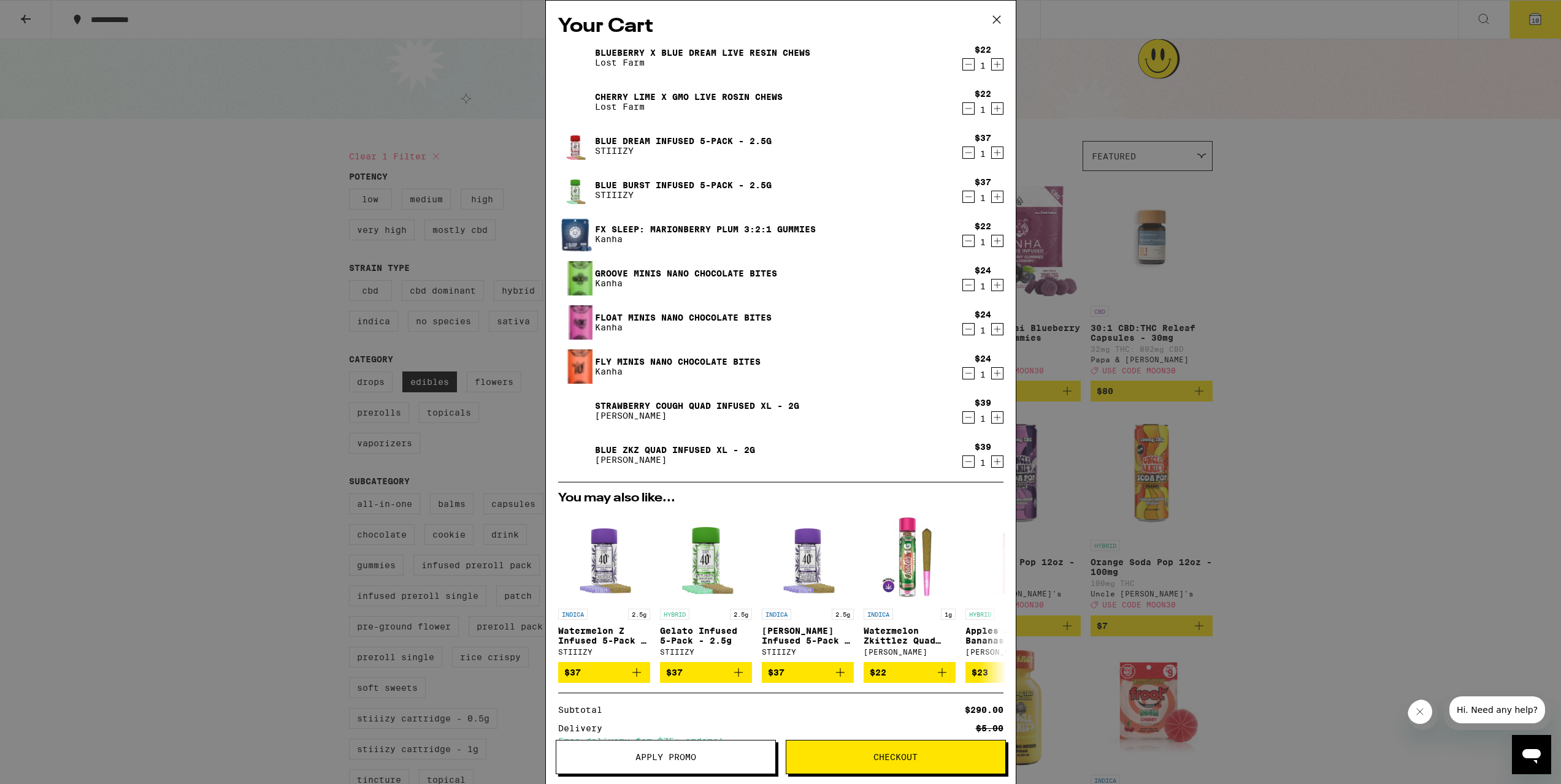
click at [681, 754] on span "Apply Promo" at bounding box center [665, 757] width 60 height 8
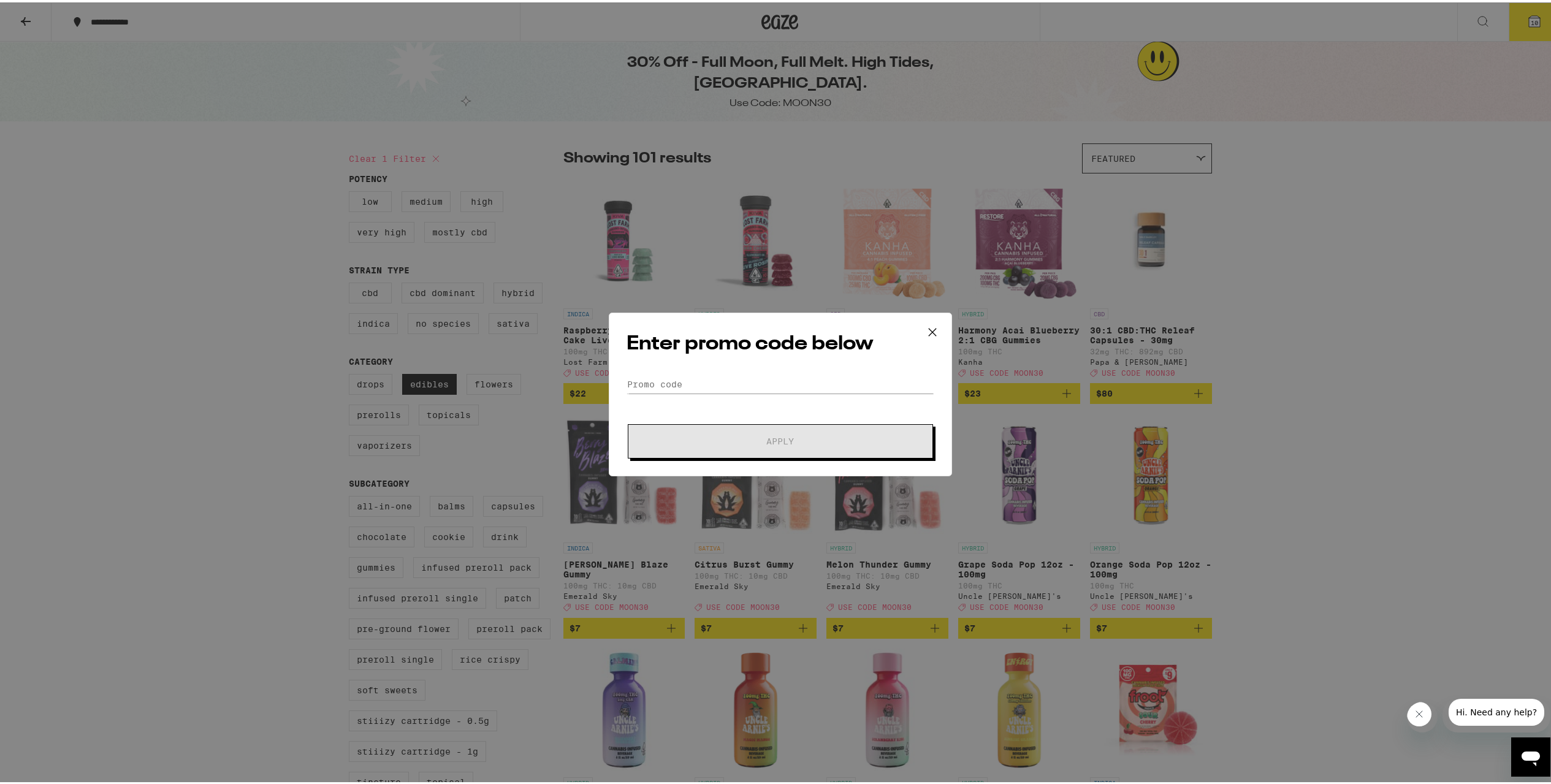
click at [736, 343] on h2 "Enter promo code below" at bounding box center [781, 341] width 308 height 27
click at [727, 376] on input "Promo Code" at bounding box center [781, 382] width 308 height 18
type input "moon30"
click at [628, 422] on button "Apply" at bounding box center [781, 439] width 305 height 34
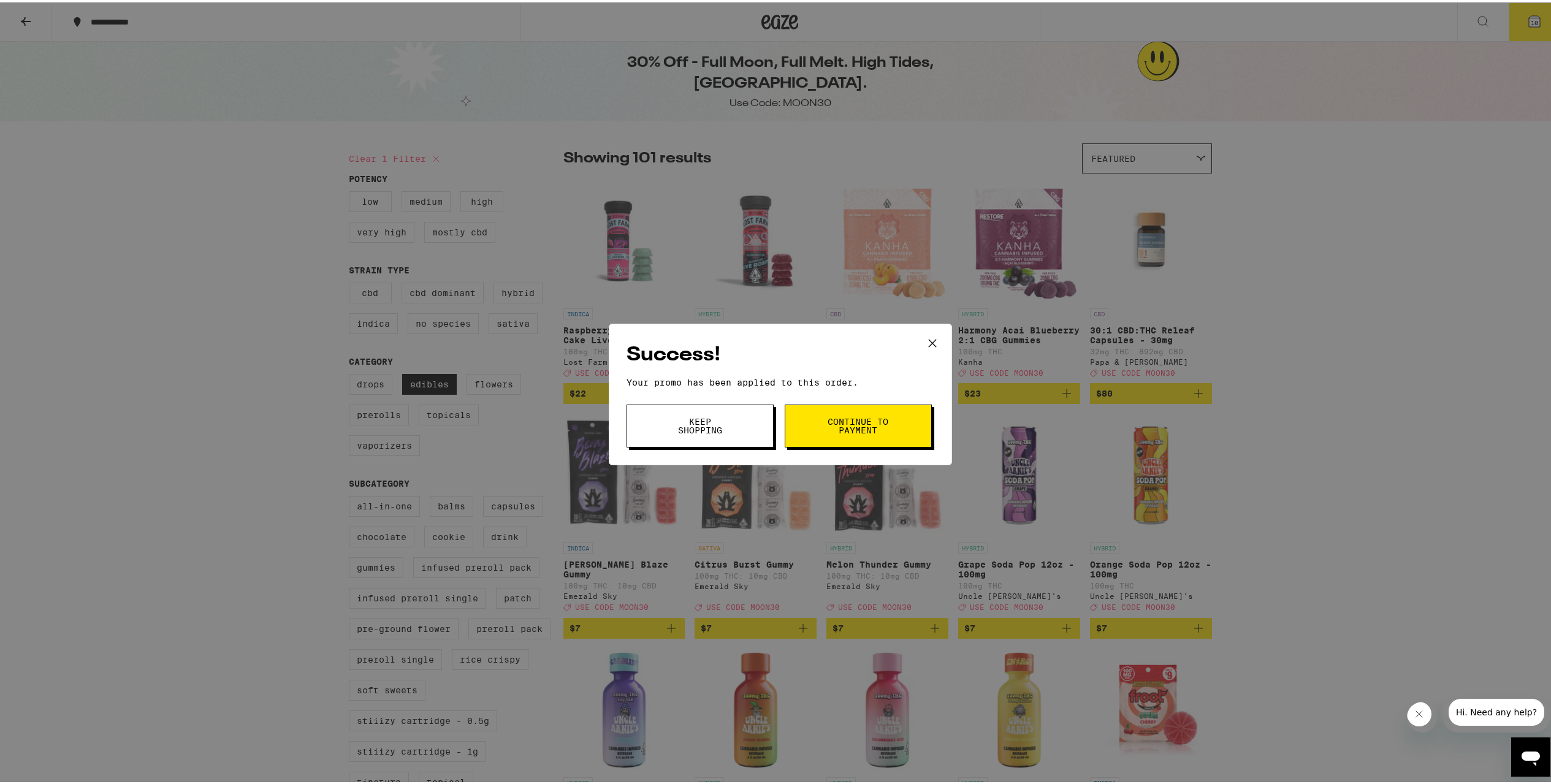
click at [853, 431] on span "Continue to payment" at bounding box center [859, 423] width 62 height 17
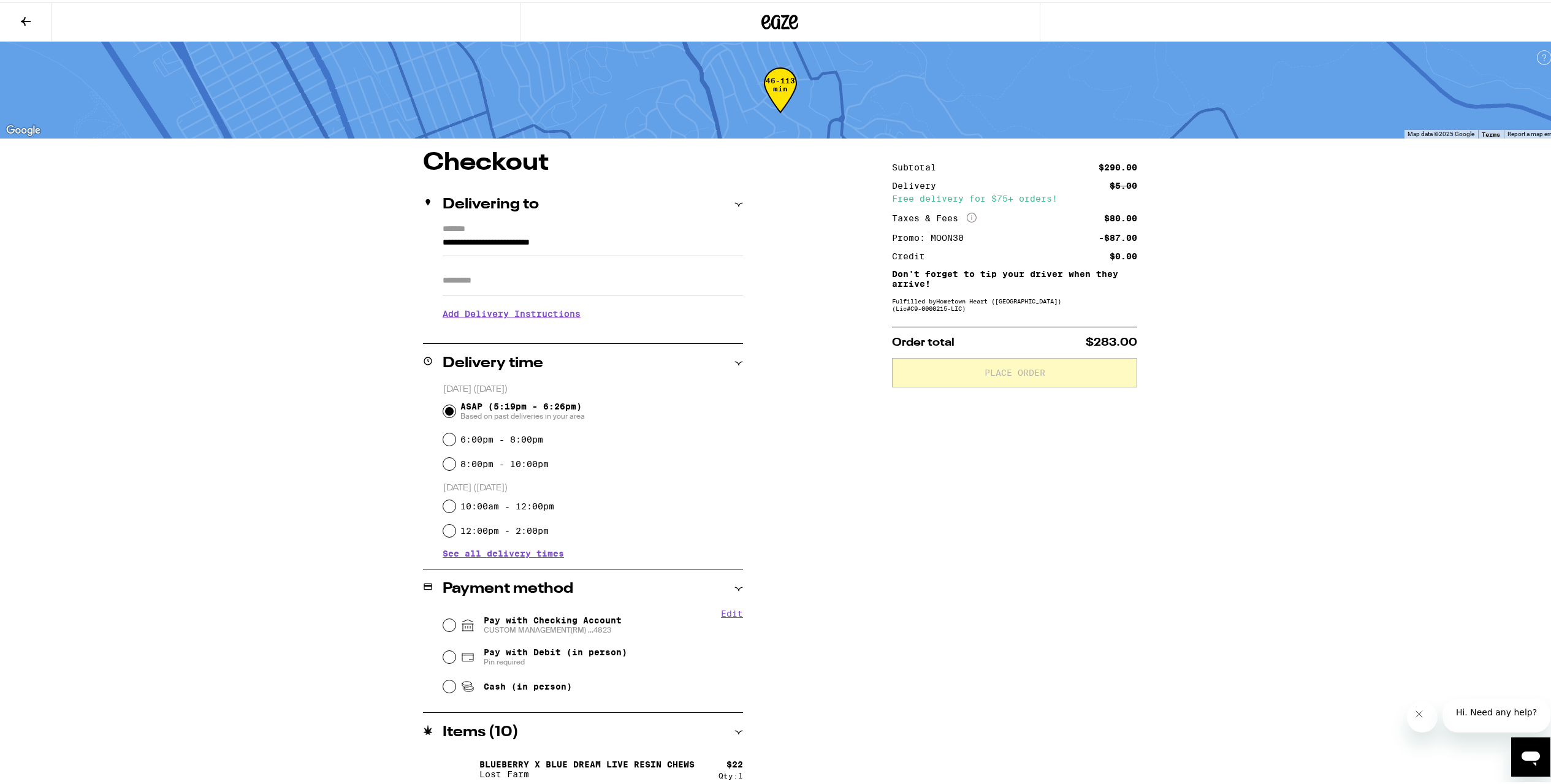
click at [505, 615] on span "Pay with Checking Account CUSTOM MANAGEMENT(RM) ...4823" at bounding box center [552, 622] width 138 height 20
click at [456, 617] on input "Pay with Checking Account CUSTOM MANAGEMENT(RM) ...4823" at bounding box center [449, 622] width 12 height 12
radio input "true"
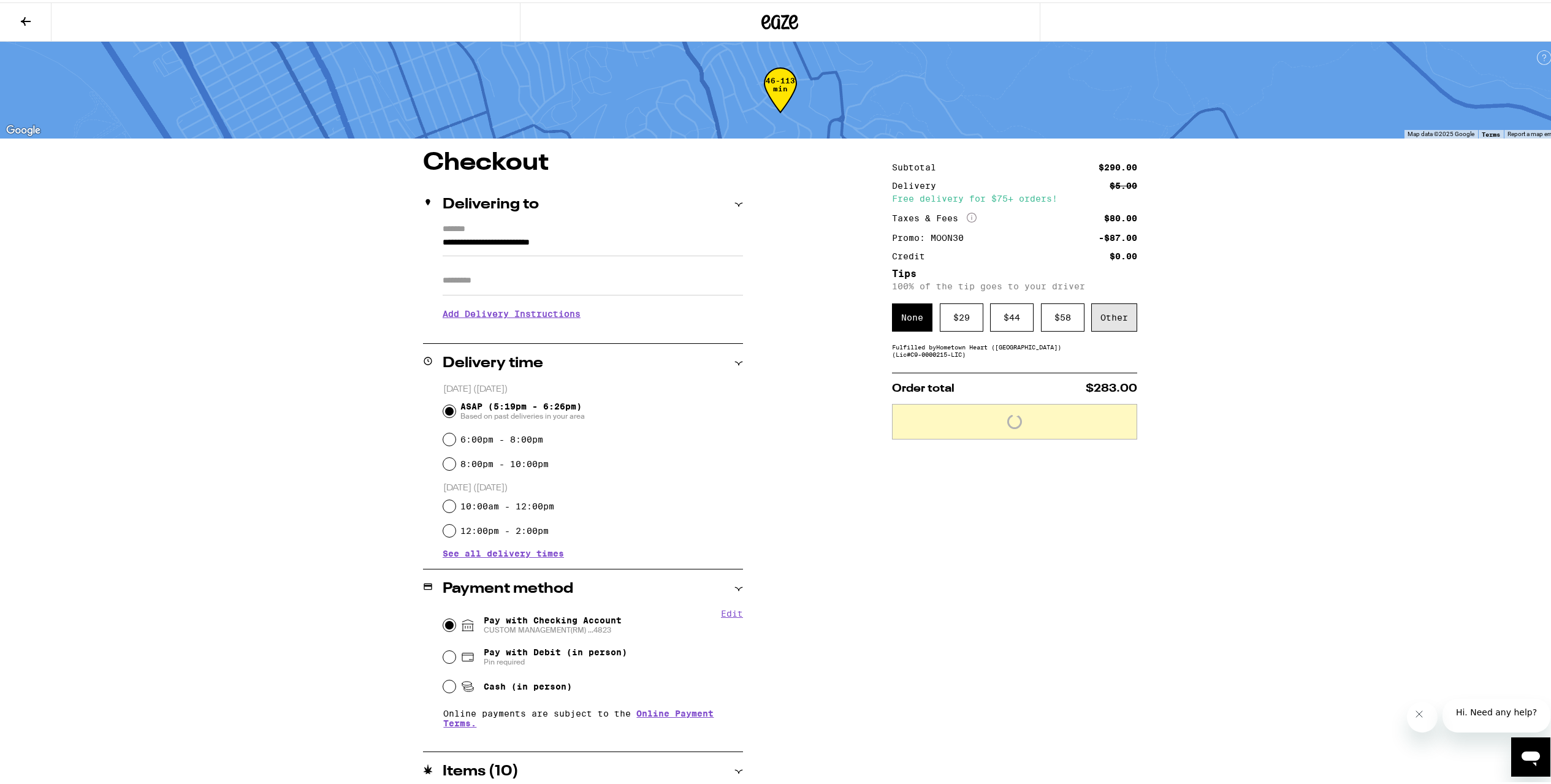
click at [1102, 311] on div "Other" at bounding box center [1114, 315] width 46 height 28
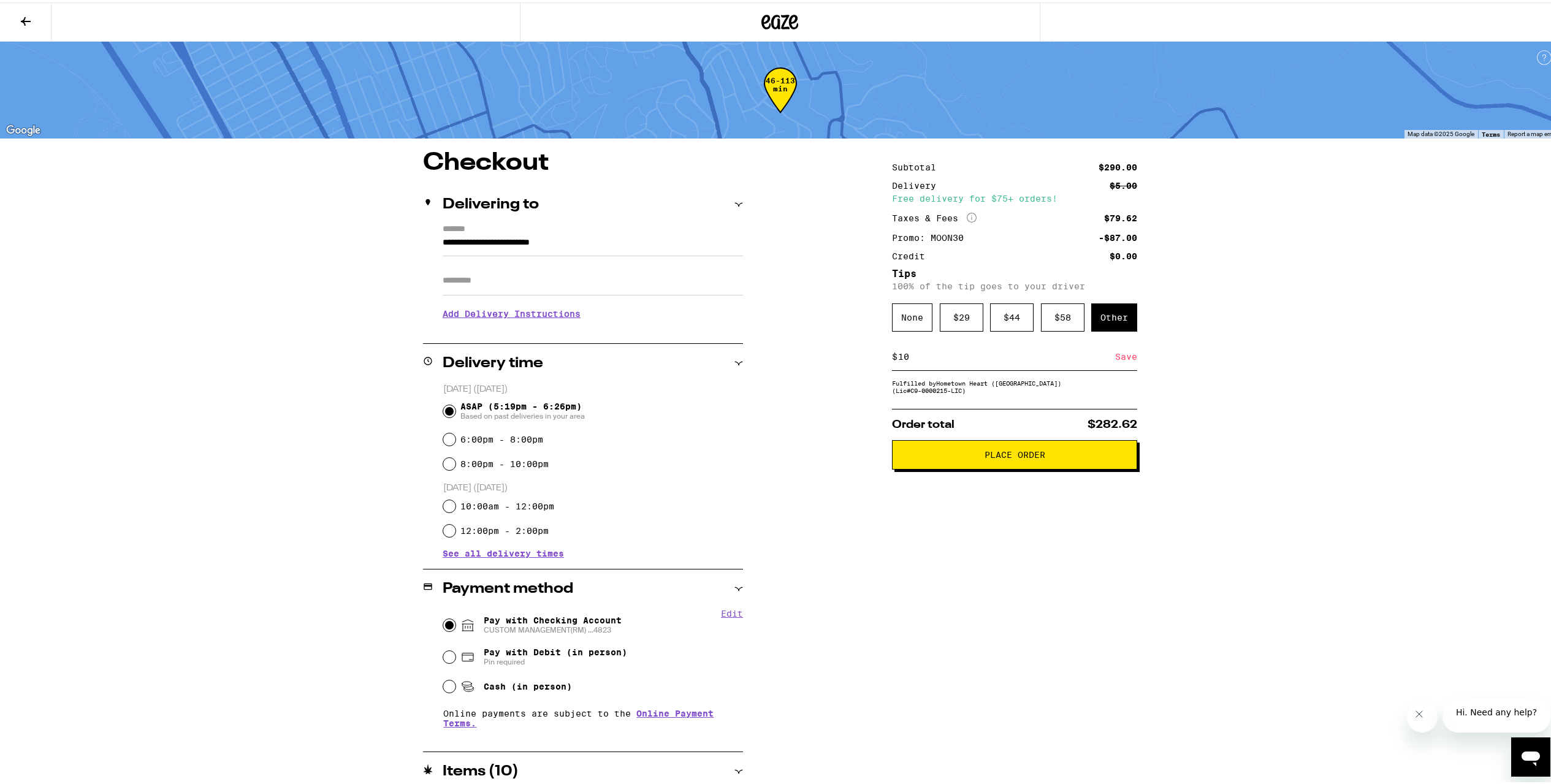
type input "10"
click at [1117, 349] on div "Save" at bounding box center [1126, 354] width 22 height 27
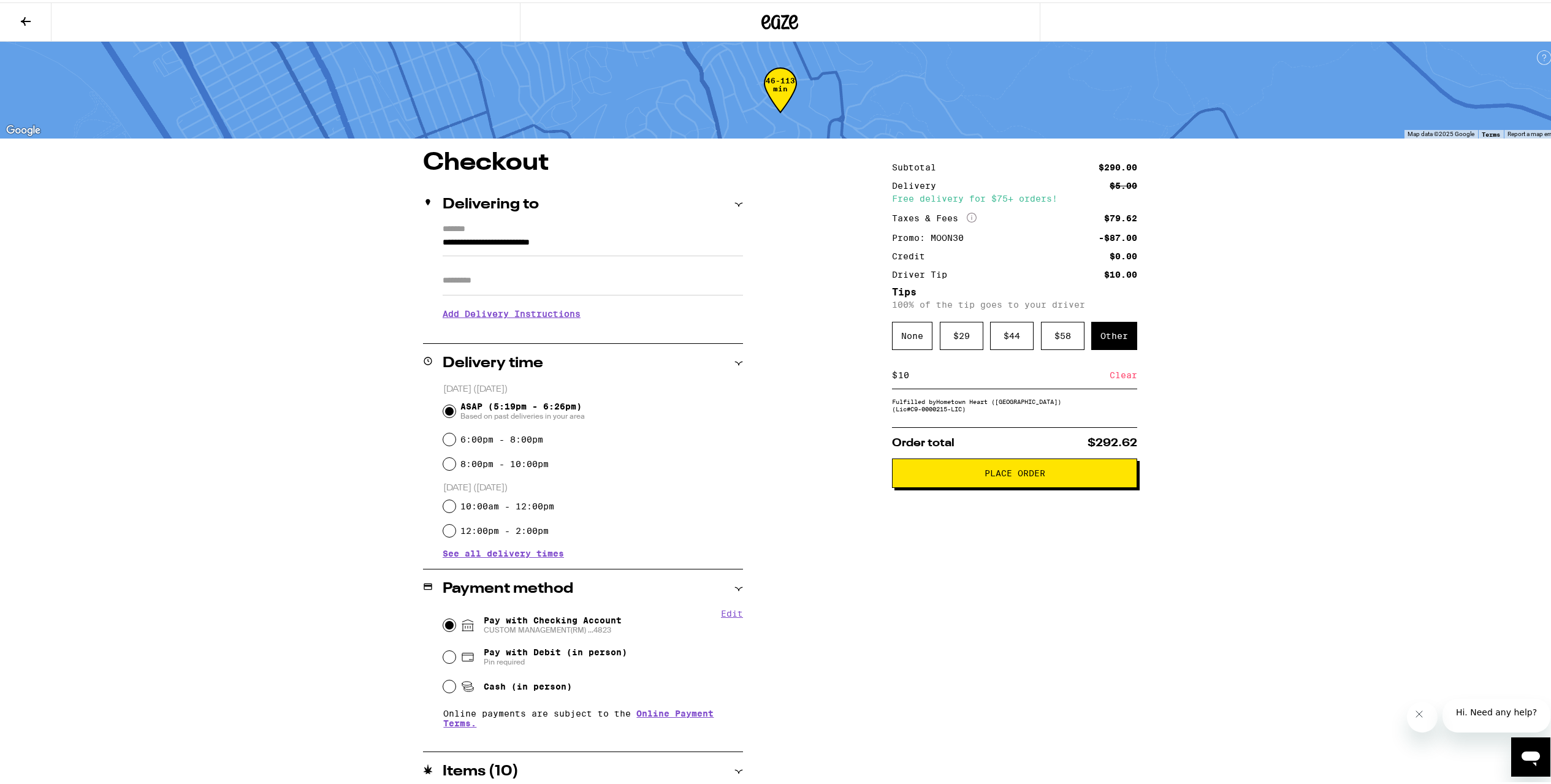
click at [1080, 474] on span "Place Order" at bounding box center [1014, 470] width 225 height 8
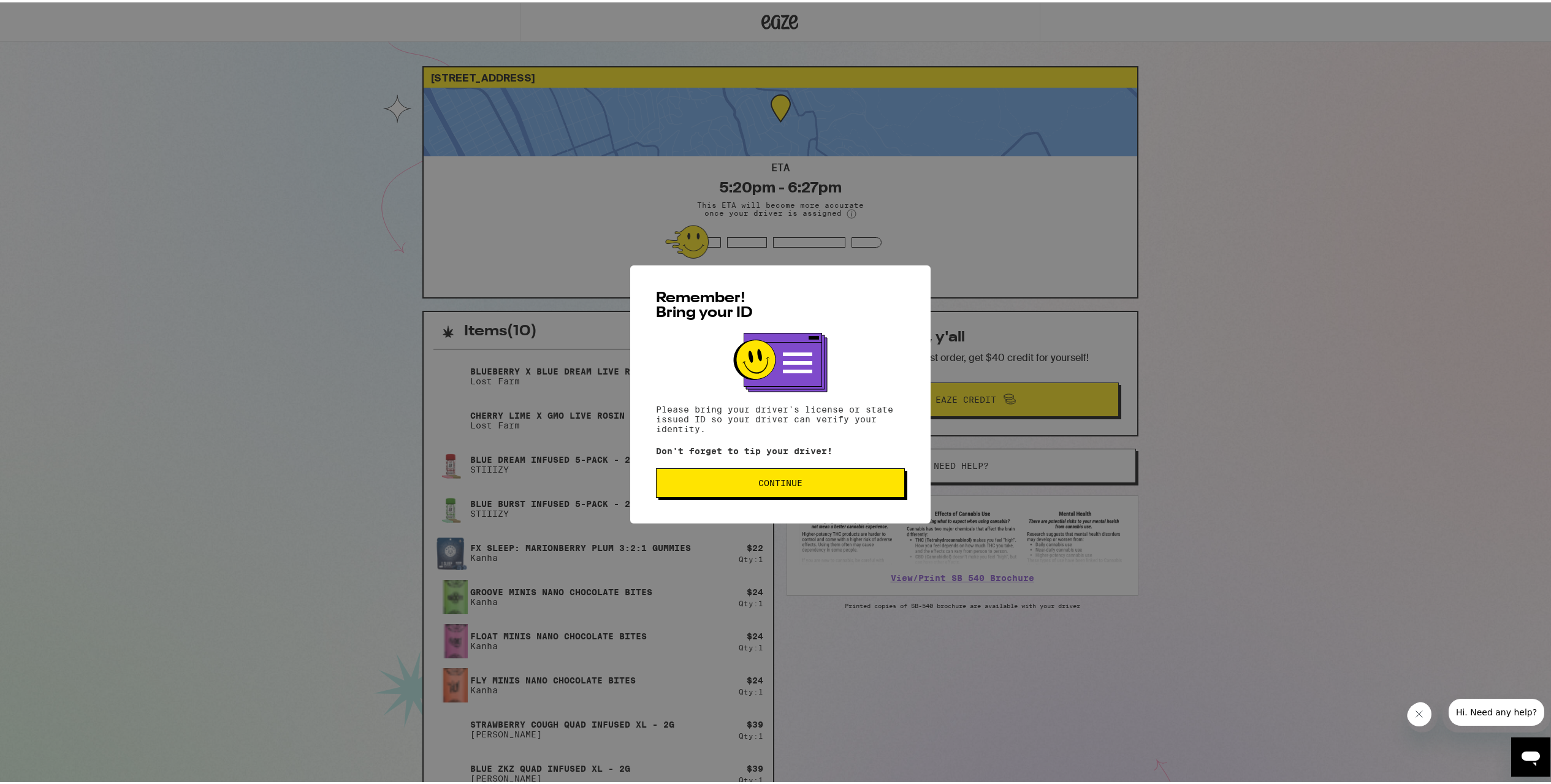
click at [801, 484] on span "Continue" at bounding box center [780, 480] width 228 height 8
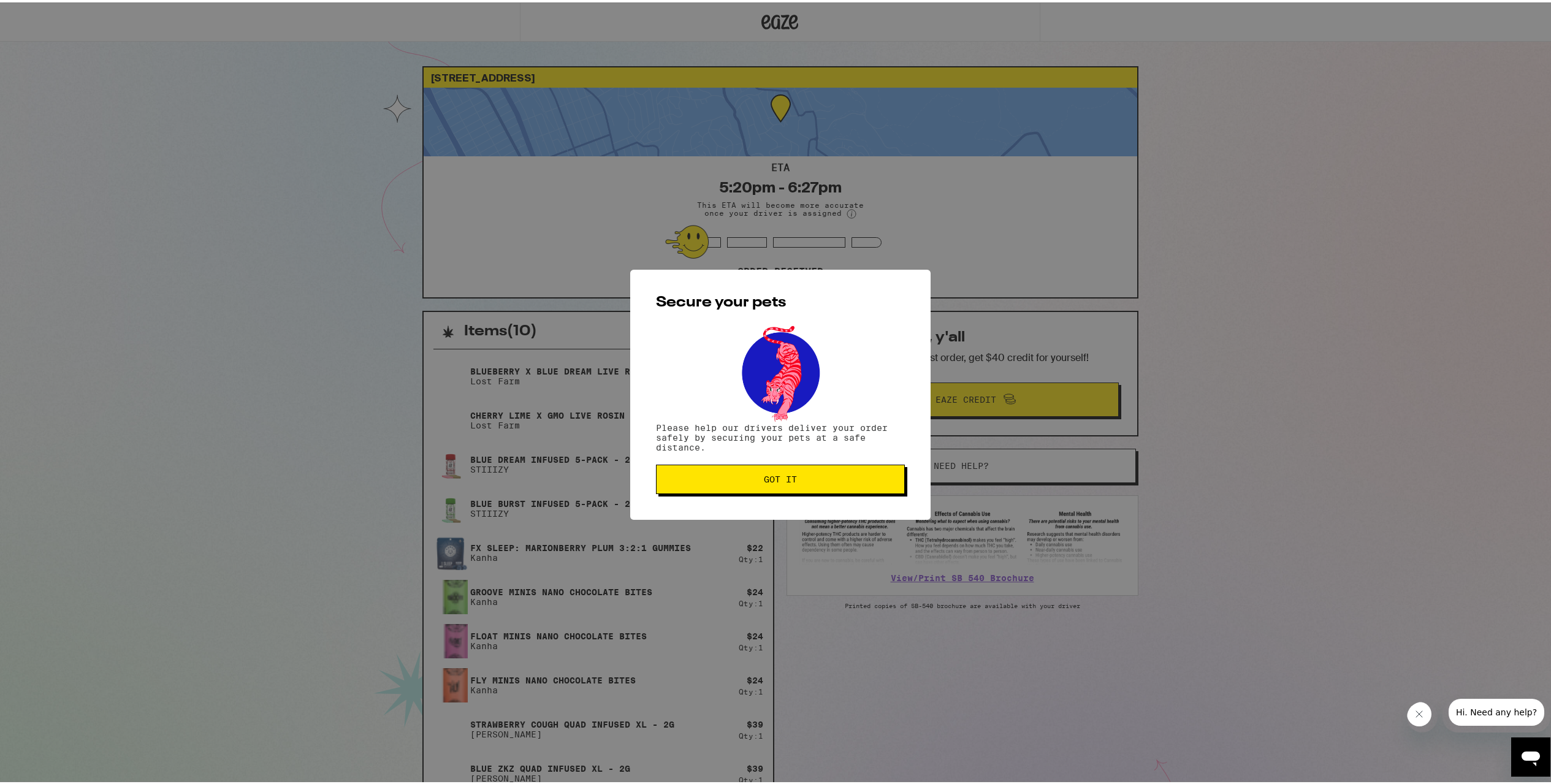
click at [737, 489] on button "Got it" at bounding box center [780, 477] width 249 height 29
